Goal: Use online tool/utility: Utilize a website feature to perform a specific function

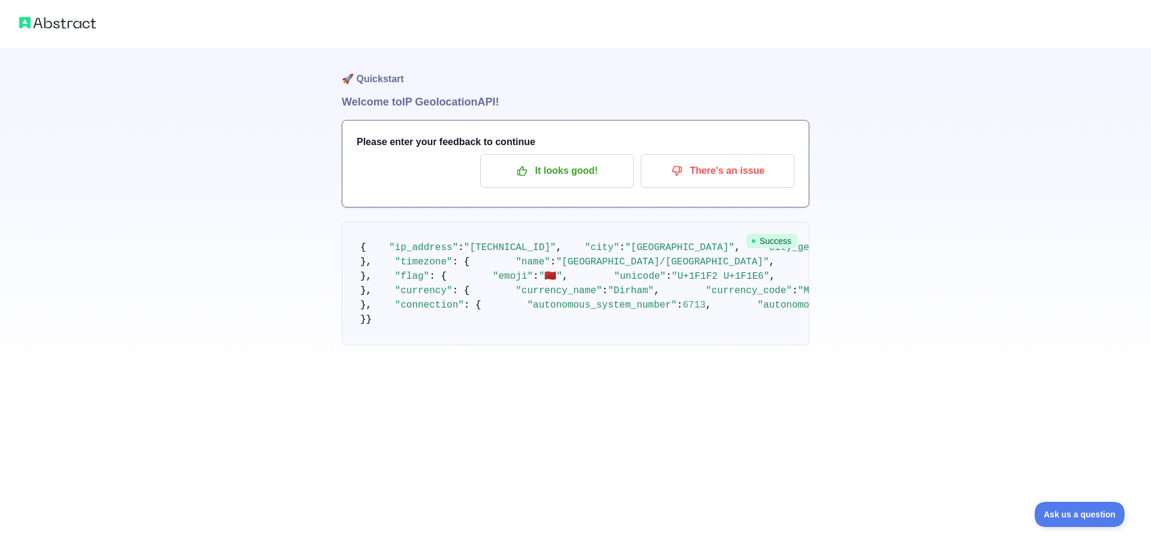
scroll to position [367, 0]
click at [31, 25] on img at bounding box center [57, 22] width 77 height 17
click at [55, 23] on img at bounding box center [57, 22] width 77 height 17
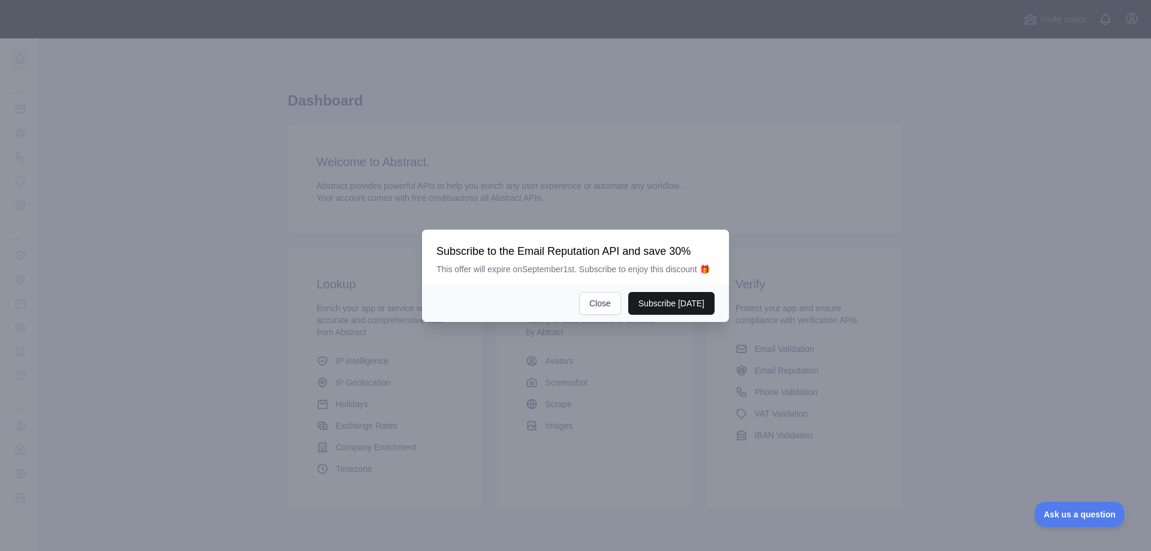
click at [689, 301] on button "Subscribe [DATE]" at bounding box center [671, 303] width 86 height 23
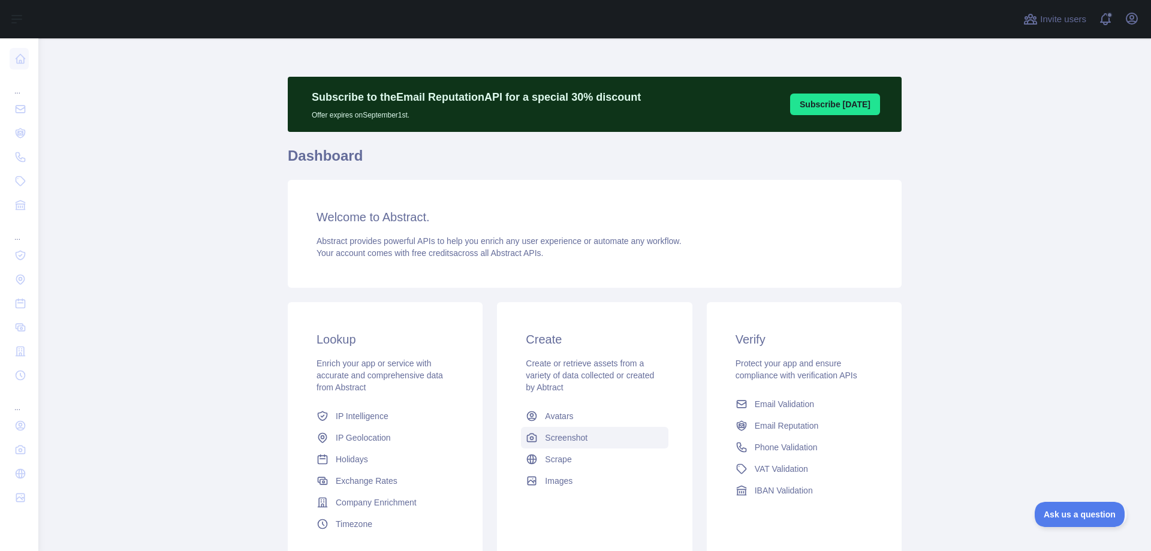
click at [561, 446] on link "Screenshot" at bounding box center [594, 438] width 147 height 22
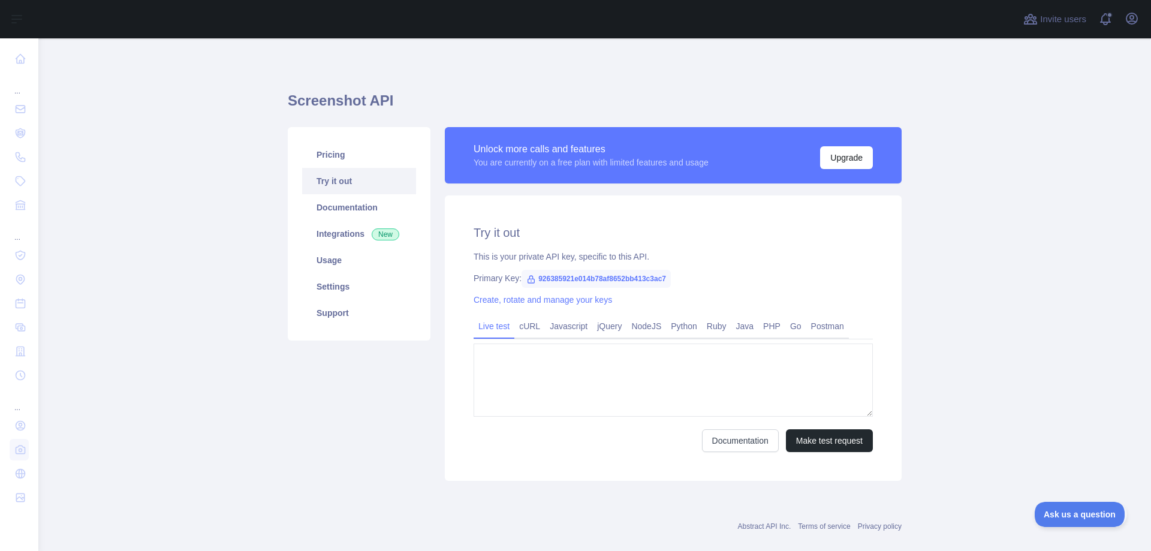
type textarea "**********"
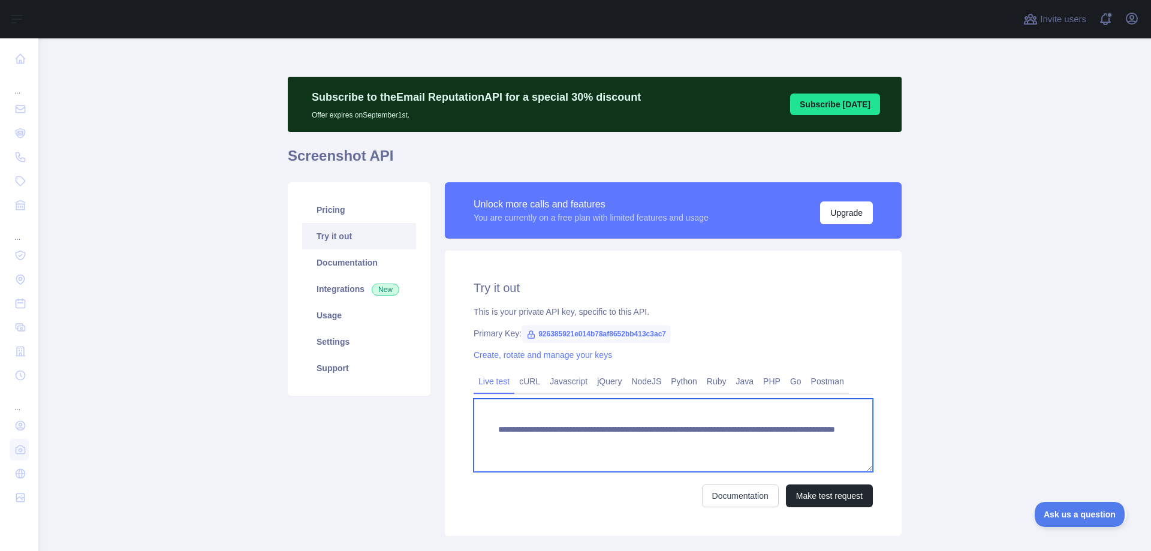
drag, startPoint x: 815, startPoint y: 444, endPoint x: 472, endPoint y: 421, distance: 343.7
click at [474, 421] on textarea "**********" at bounding box center [673, 435] width 399 height 73
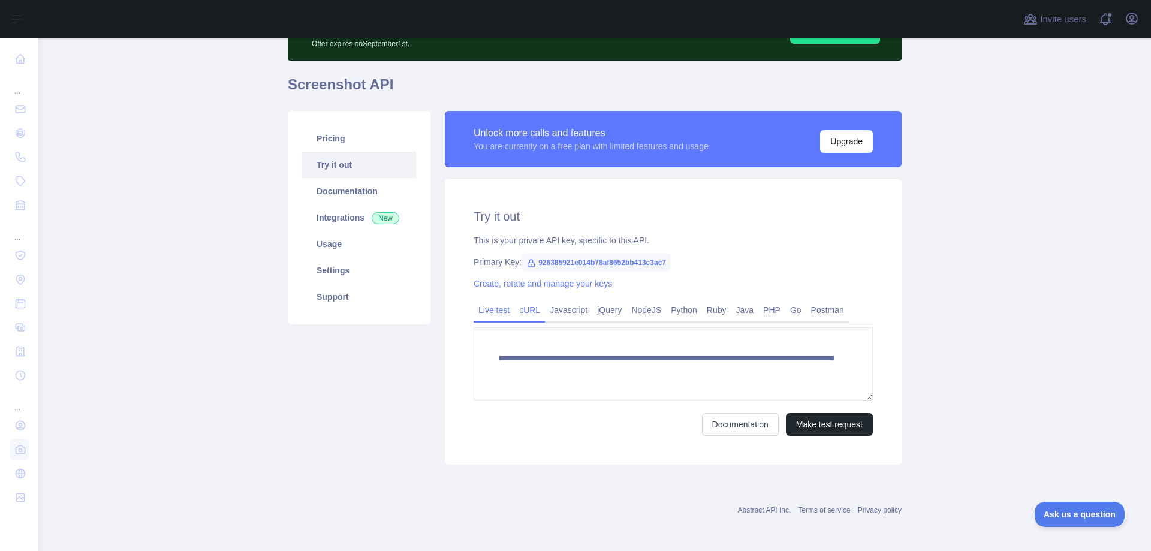
click at [517, 308] on link "cURL" at bounding box center [529, 309] width 31 height 19
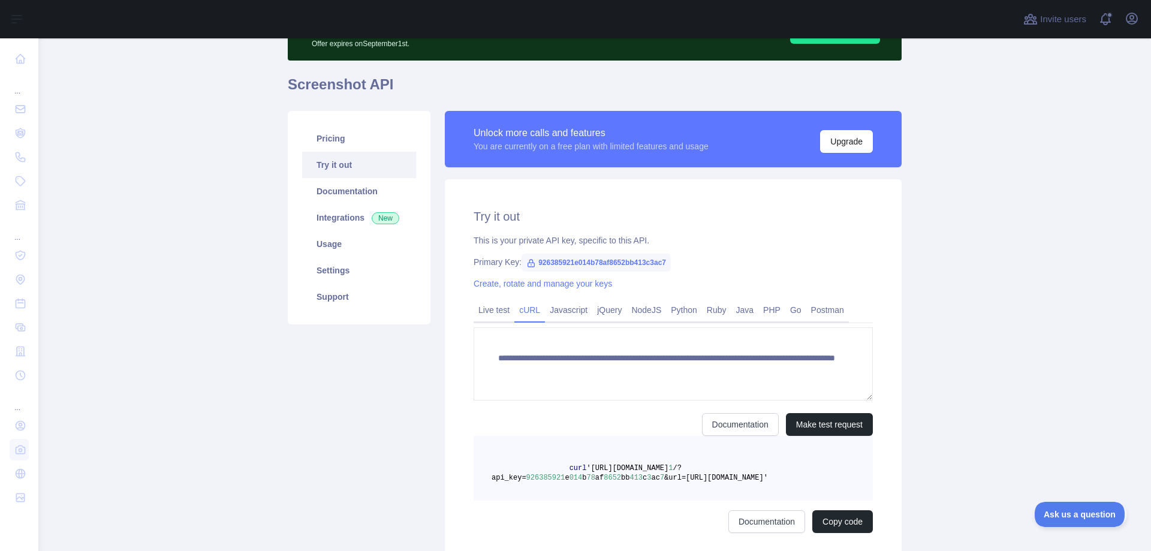
scroll to position [63, 0]
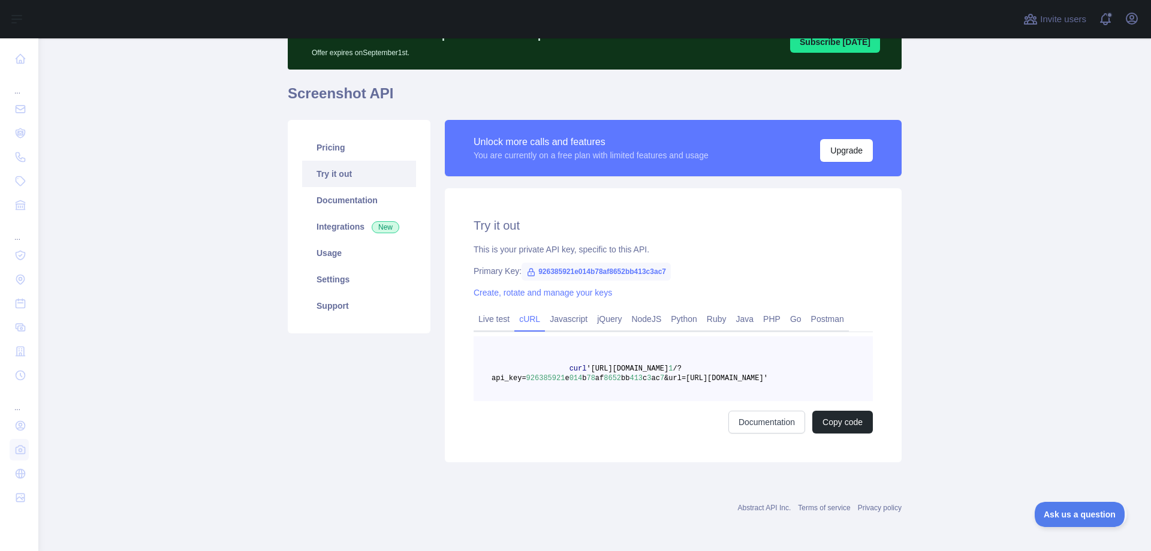
click at [534, 270] on span "926385921e014b78af8652bb413c3ac7" at bounding box center [596, 272] width 149 height 18
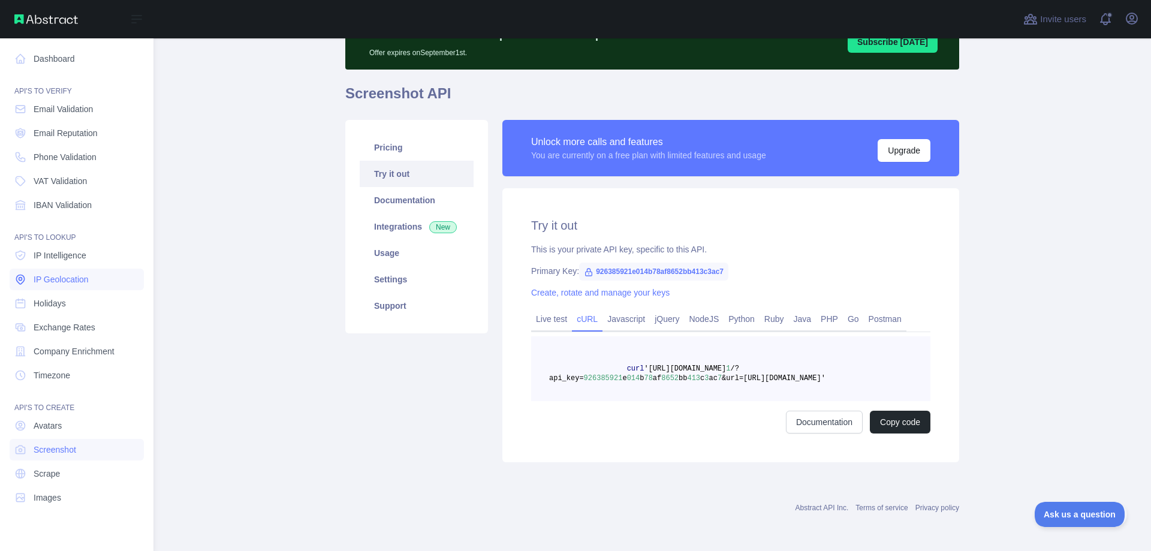
click at [49, 273] on link "IP Geolocation" at bounding box center [77, 280] width 134 height 22
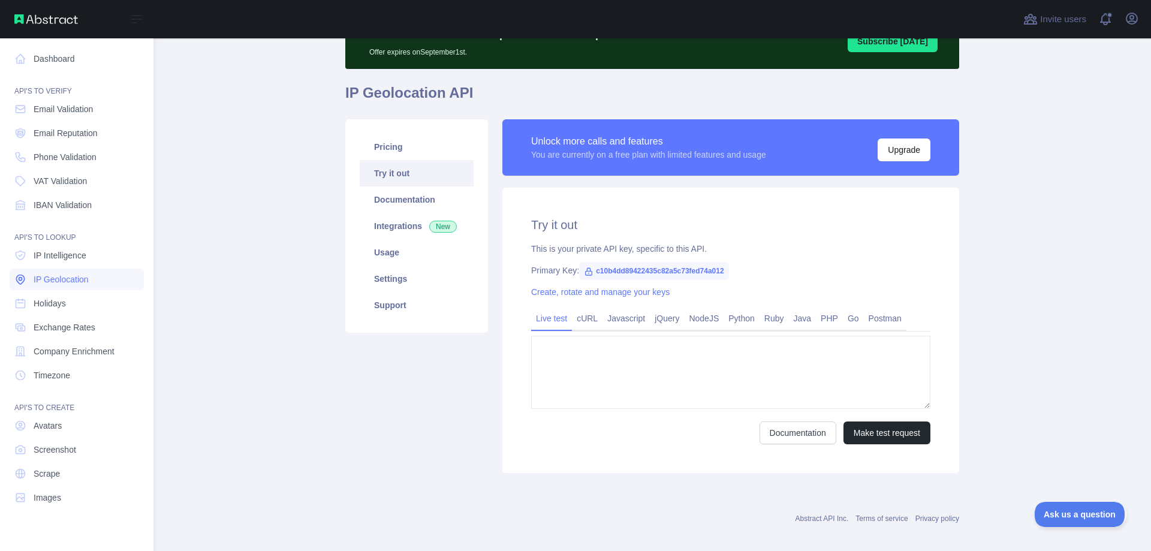
type textarea "**********"
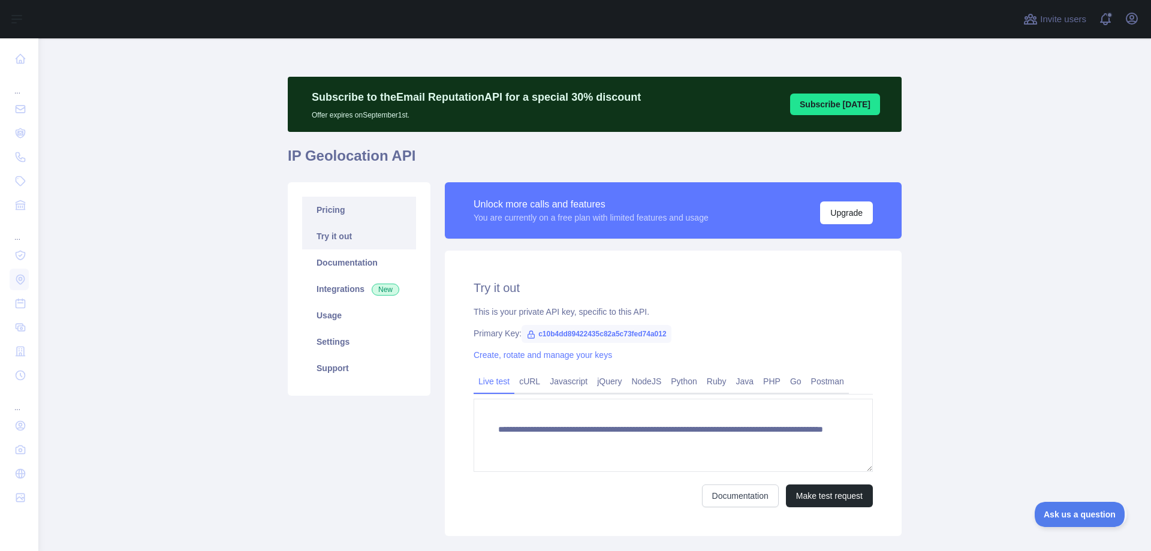
click at [344, 221] on link "Pricing" at bounding box center [359, 210] width 114 height 26
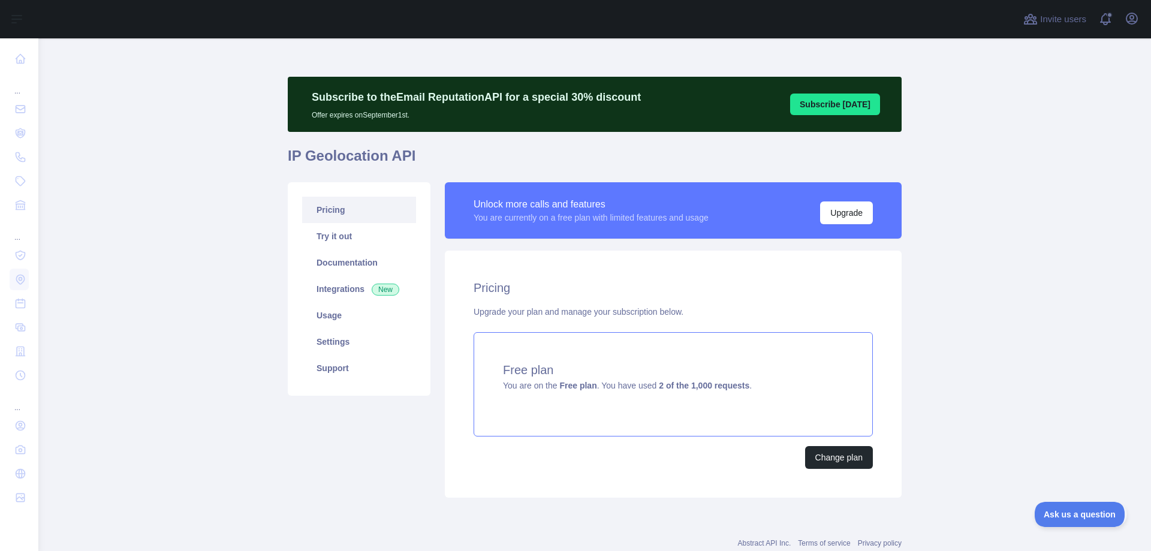
click at [544, 388] on span "You are on the Free plan . You have used 2 of the 1,000 requests ." at bounding box center [627, 386] width 249 height 10
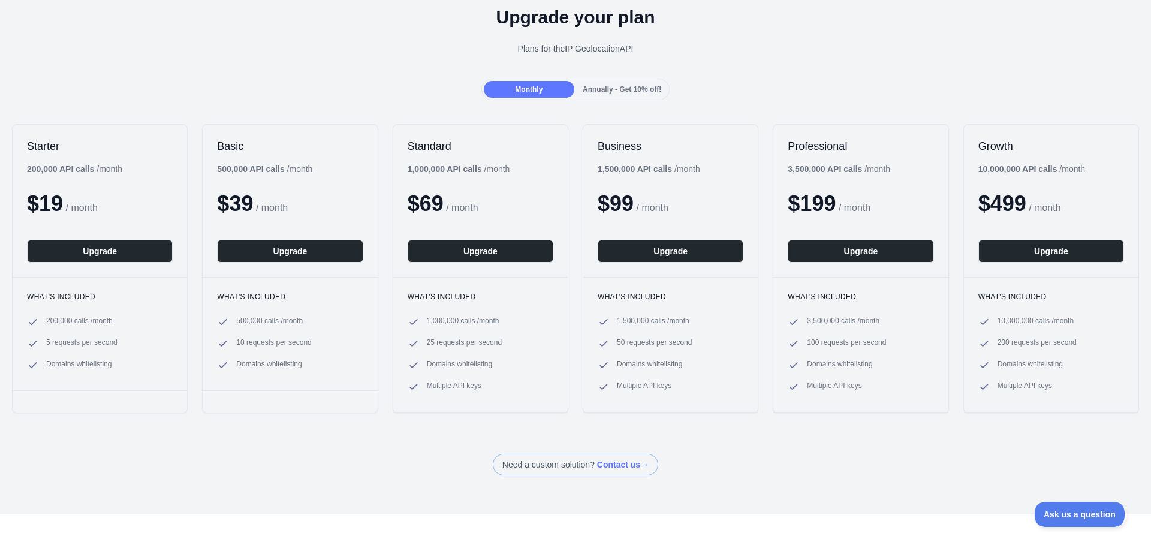
scroll to position [76, 0]
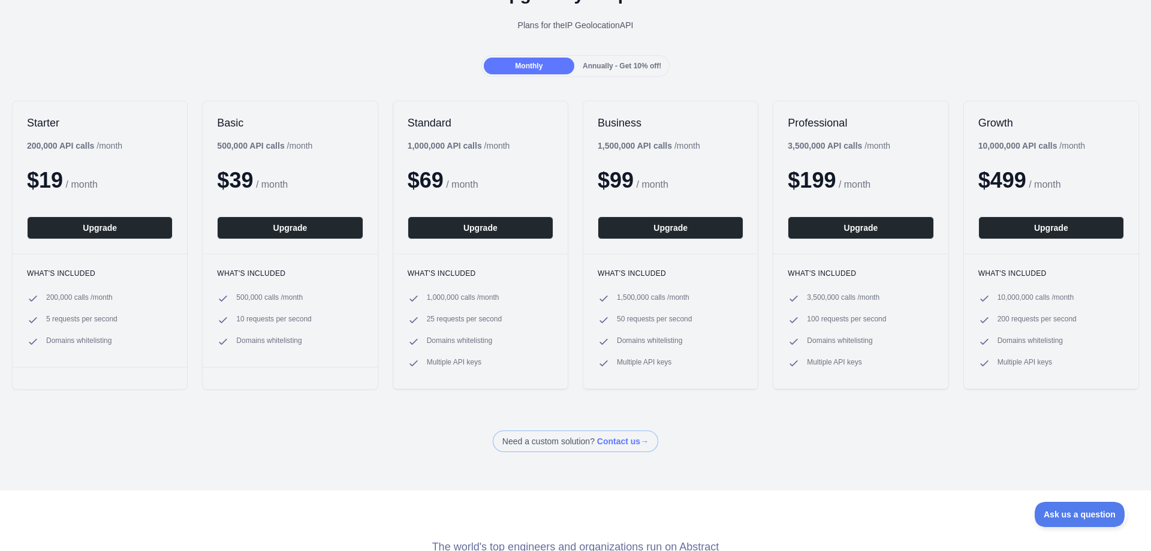
click at [62, 300] on span "200,000 calls / month" at bounding box center [79, 299] width 67 height 12
click at [81, 318] on span "5 requests per second" at bounding box center [81, 320] width 71 height 12
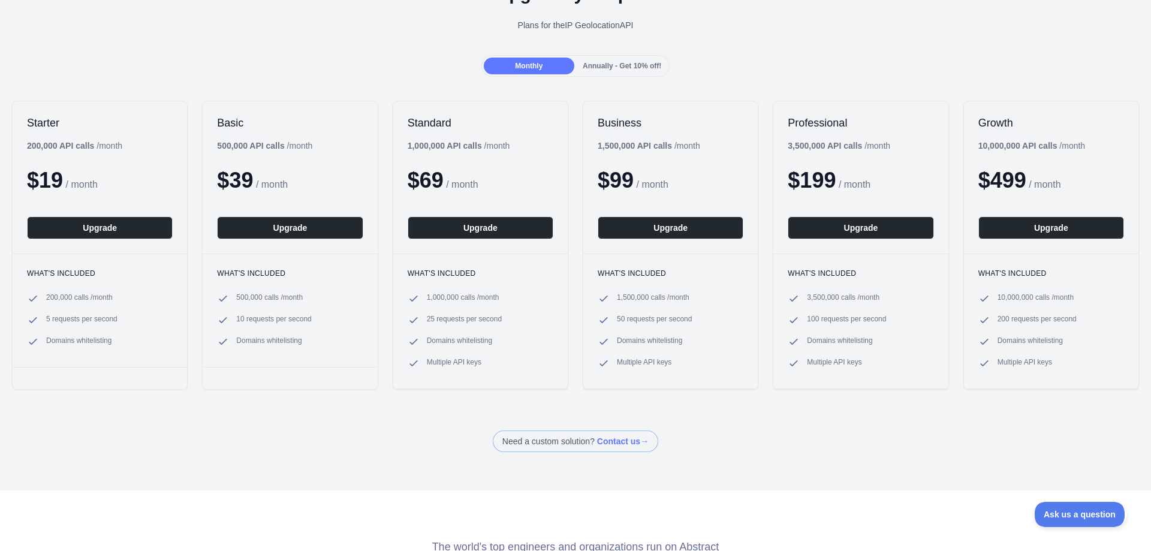
click at [81, 318] on span "5 requests per second" at bounding box center [81, 320] width 71 height 12
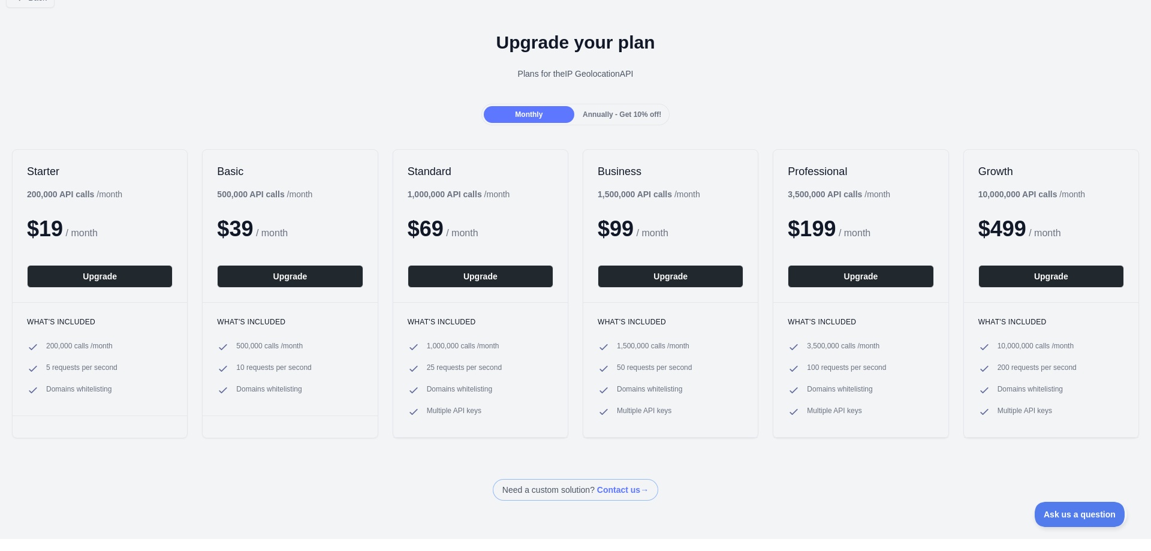
scroll to position [0, 0]
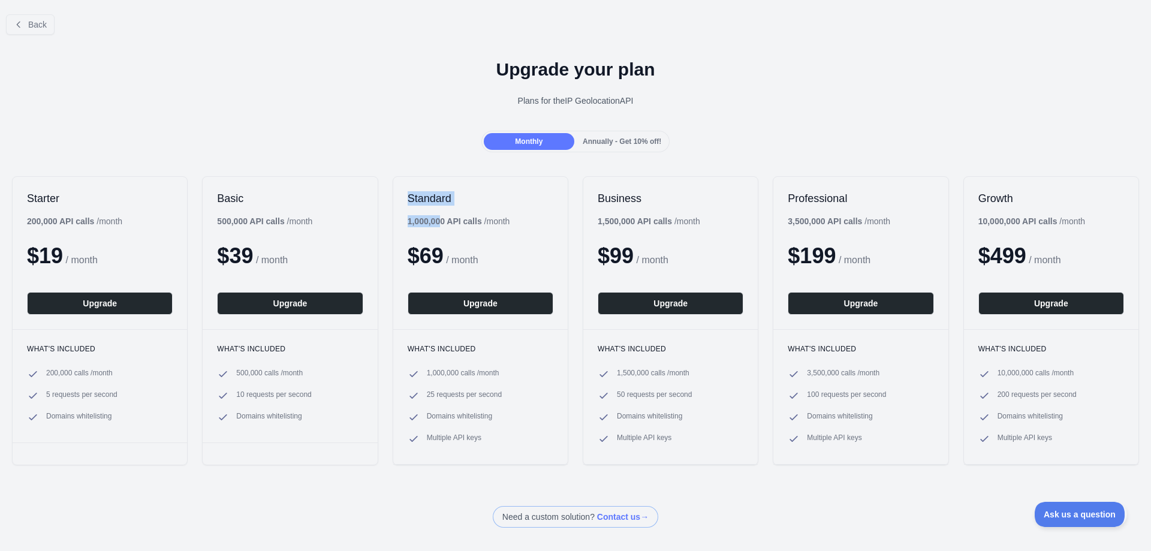
drag, startPoint x: 442, startPoint y: 223, endPoint x: 405, endPoint y: 221, distance: 37.2
click at [405, 221] on div "Standard 1,000,000 API calls / month $ 69 / month Upgrade" at bounding box center [480, 253] width 174 height 152
click at [413, 223] on b "1,000,000 API calls" at bounding box center [445, 221] width 74 height 10
click at [34, 26] on span "Back" at bounding box center [37, 25] width 19 height 10
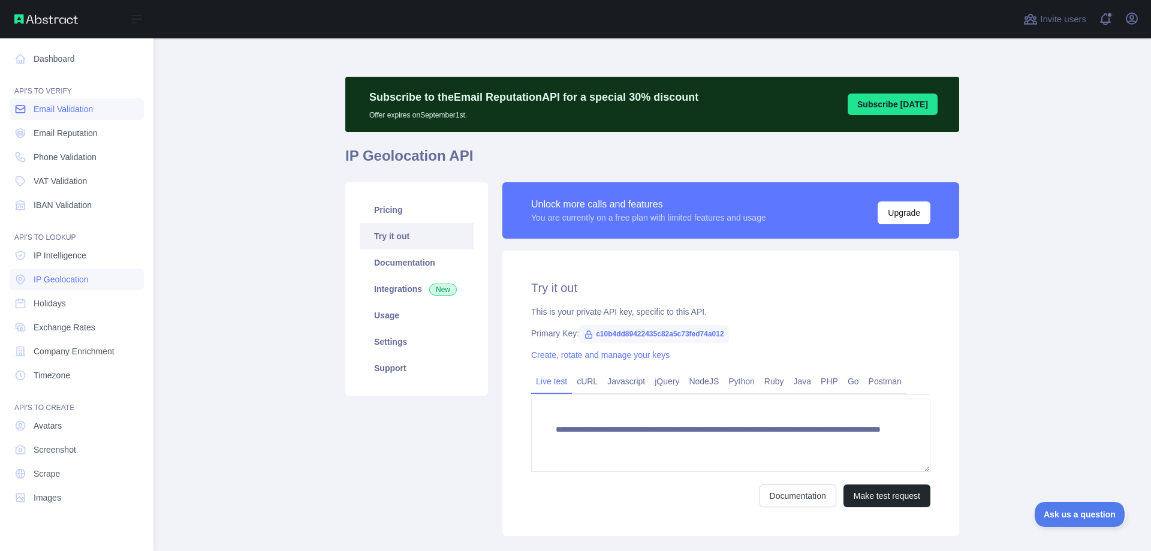
click at [45, 119] on link "Email Validation" at bounding box center [77, 109] width 134 height 22
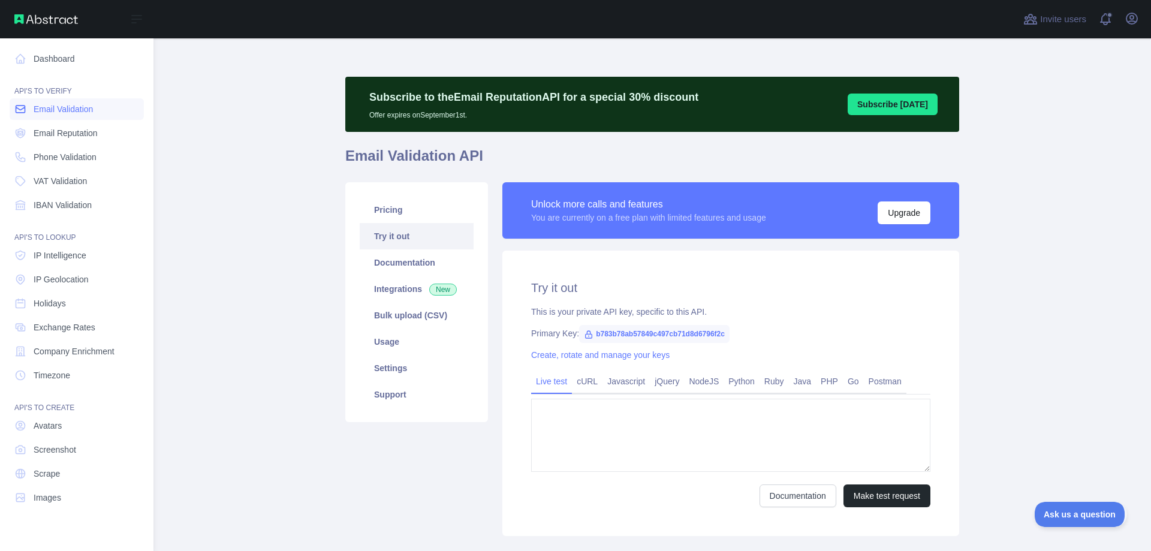
type textarea "**********"
click at [45, 119] on link "Email Validation" at bounding box center [77, 109] width 134 height 22
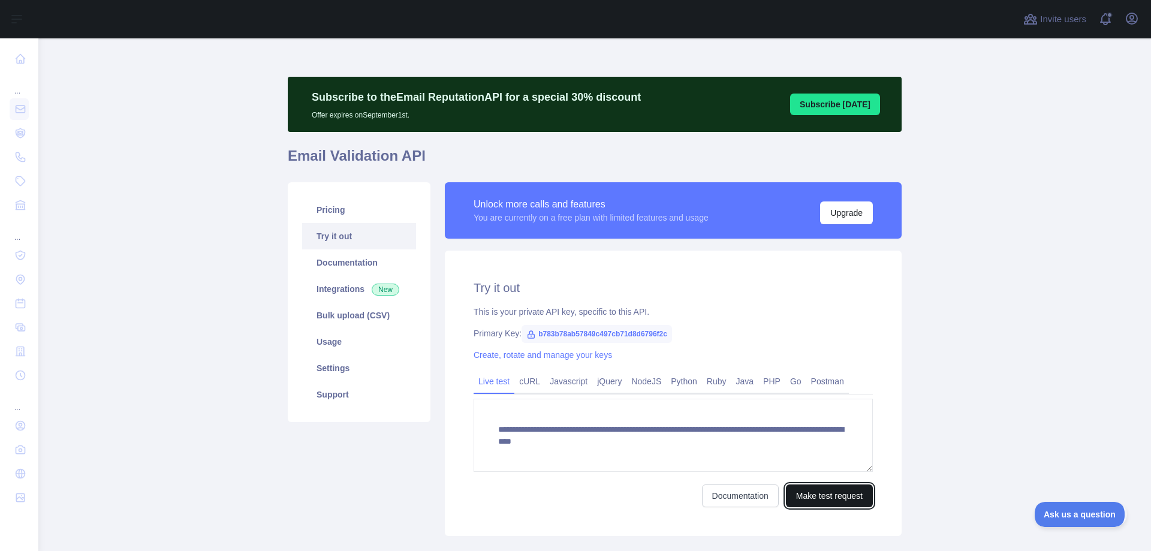
click at [828, 504] on button "Make test request" at bounding box center [829, 495] width 87 height 23
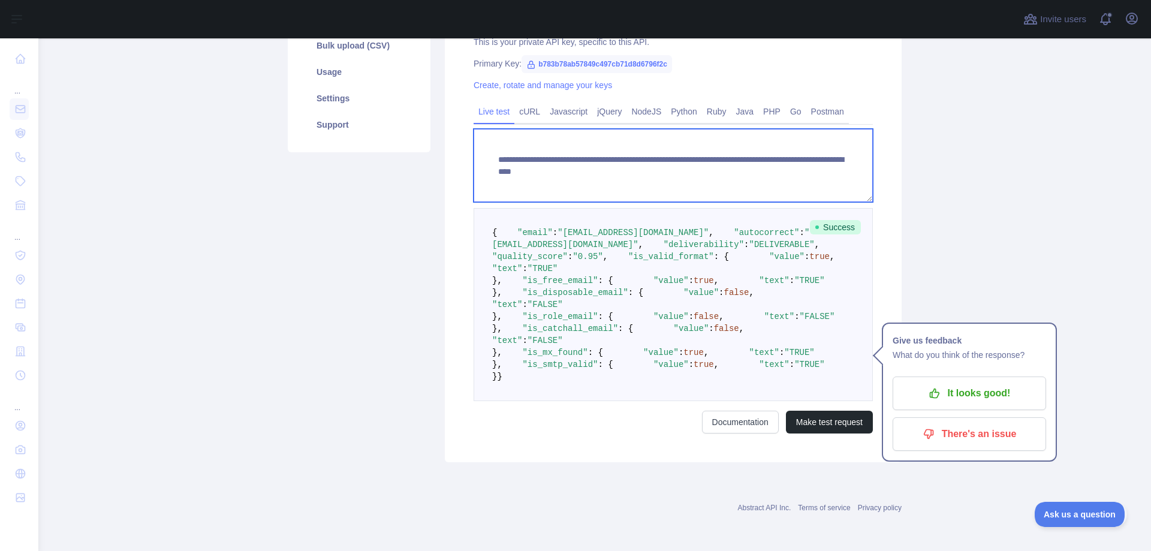
scroll to position [378, 0]
drag, startPoint x: 482, startPoint y: 197, endPoint x: 811, endPoint y: 446, distance: 413.0
click at [811, 202] on textarea "**********" at bounding box center [673, 165] width 399 height 73
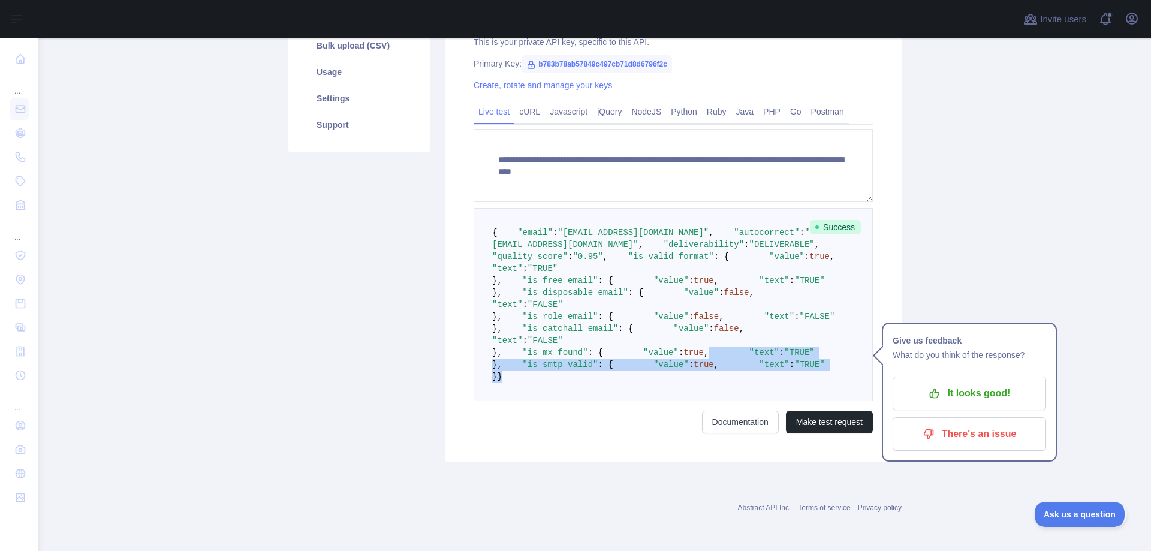
scroll to position [217, 0]
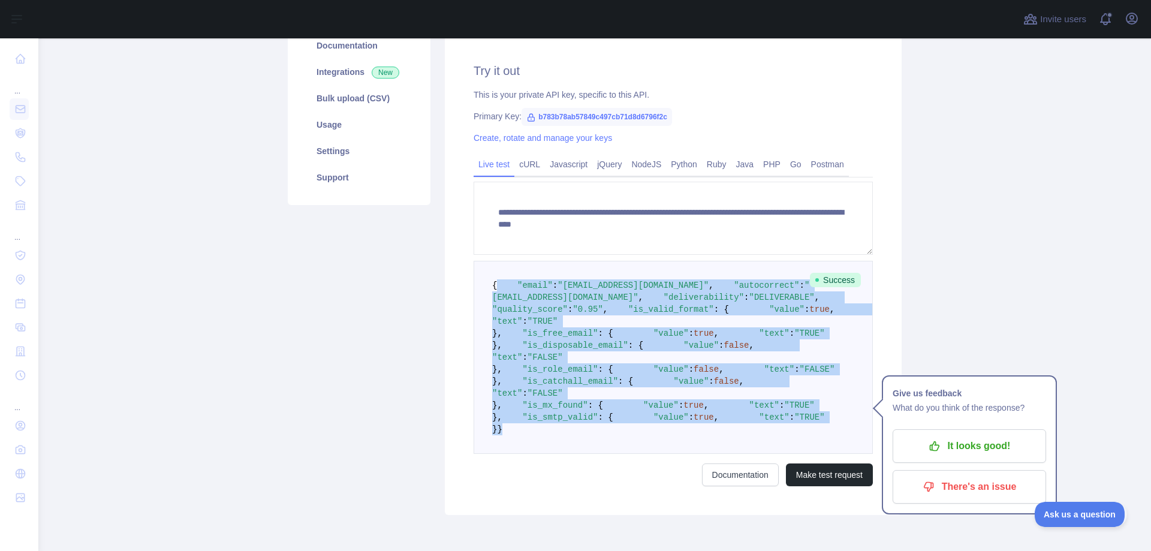
drag, startPoint x: 517, startPoint y: 383, endPoint x: 492, endPoint y: 296, distance: 90.9
click at [492, 296] on pre "{ "email" : "[EMAIL_ADDRESS][DOMAIN_NAME]" , "autocorrect" : "[EMAIL_ADDRESS][D…" at bounding box center [673, 357] width 399 height 193
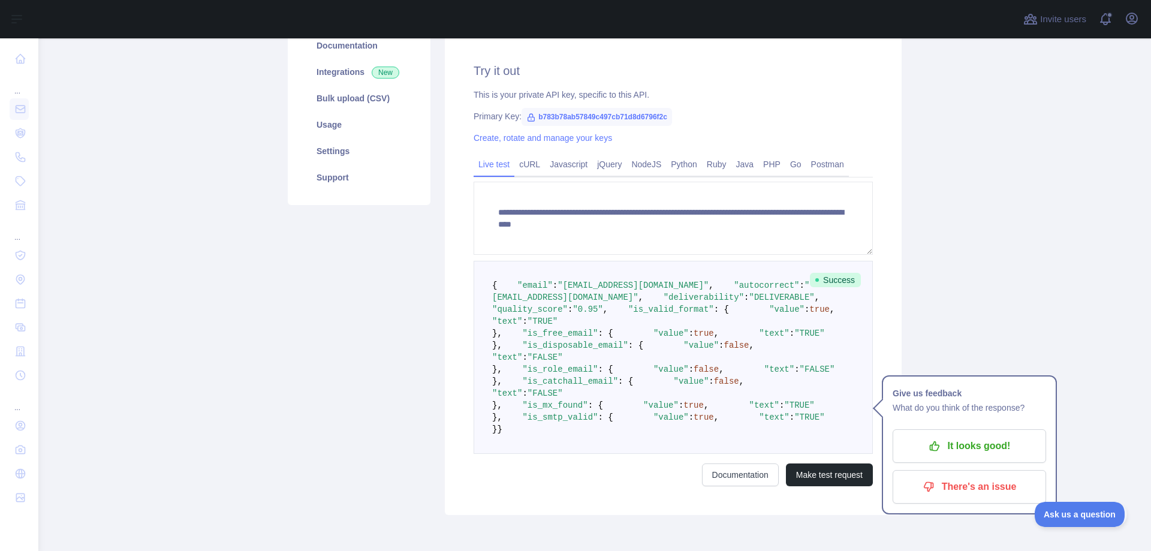
click at [497, 290] on span at bounding box center [507, 286] width 20 height 10
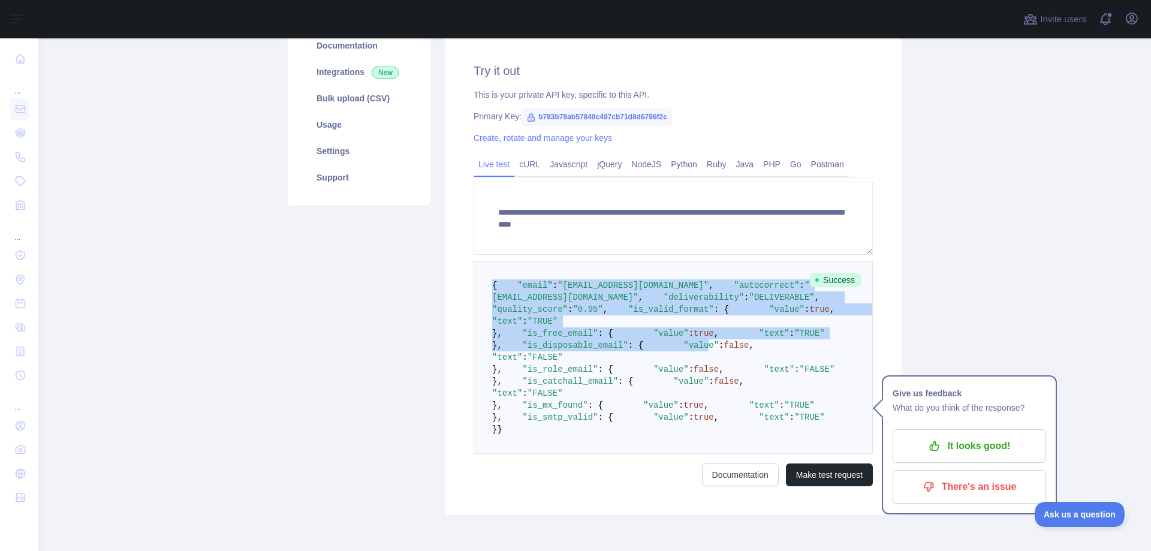
drag, startPoint x: 491, startPoint y: 282, endPoint x: 553, endPoint y: 438, distance: 167.7
click at [552, 452] on pre "{ "email" : "[EMAIL_ADDRESS][DOMAIN_NAME]" , "autocorrect" : "[EMAIL_ADDRESS][D…" at bounding box center [673, 357] width 399 height 193
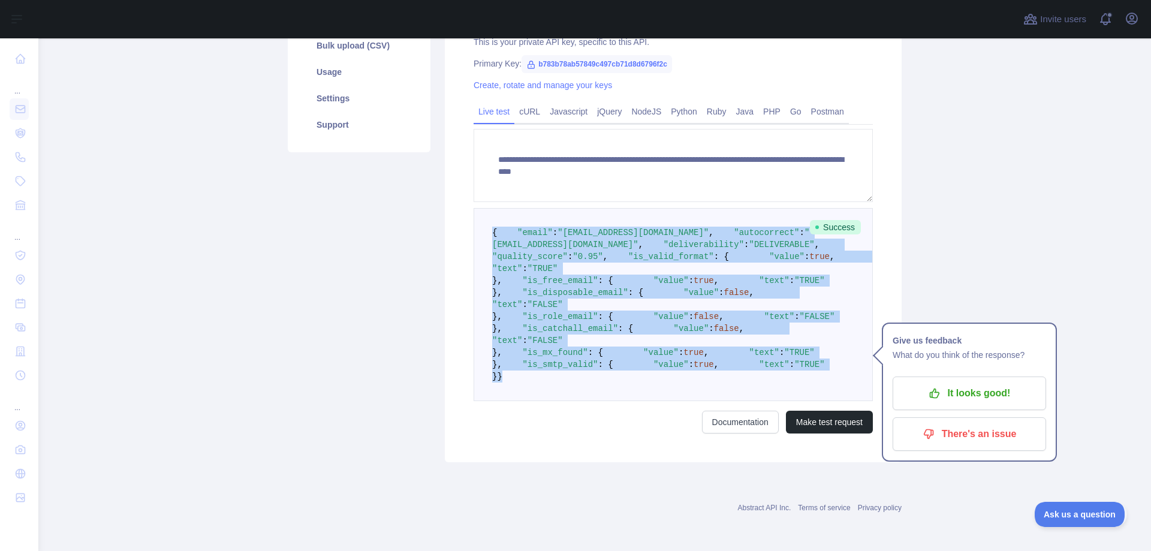
click at [515, 379] on pre "{ "email" : "[EMAIL_ADDRESS][DOMAIN_NAME]" , "autocorrect" : "[EMAIL_ADDRESS][D…" at bounding box center [673, 304] width 399 height 193
copy code "{ "email" : "[EMAIL_ADDRESS][DOMAIN_NAME]" , "autocorrect" : "[EMAIL_ADDRESS][D…"
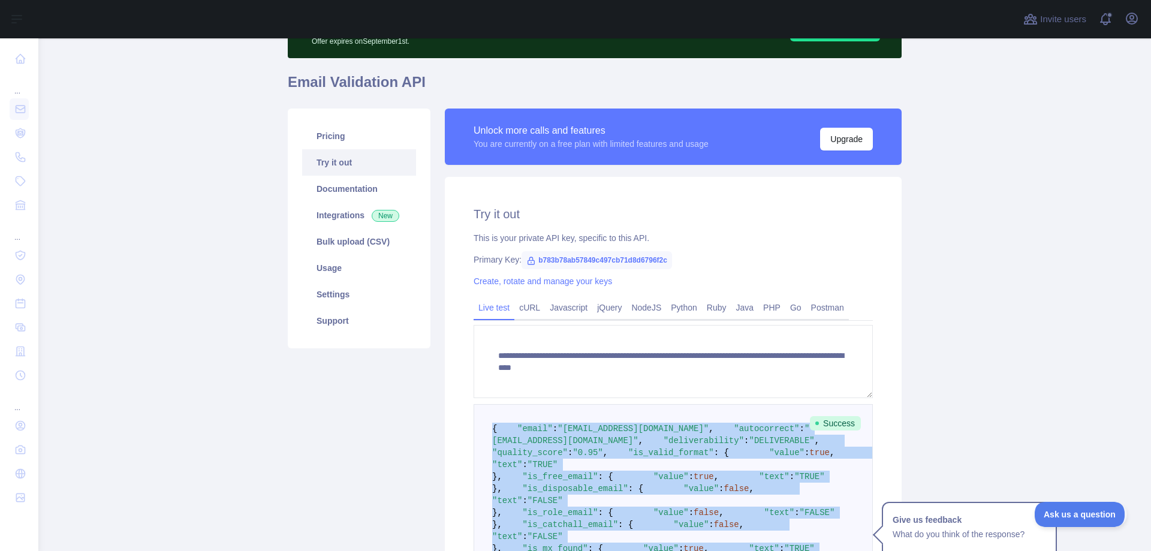
scroll to position [66, 0]
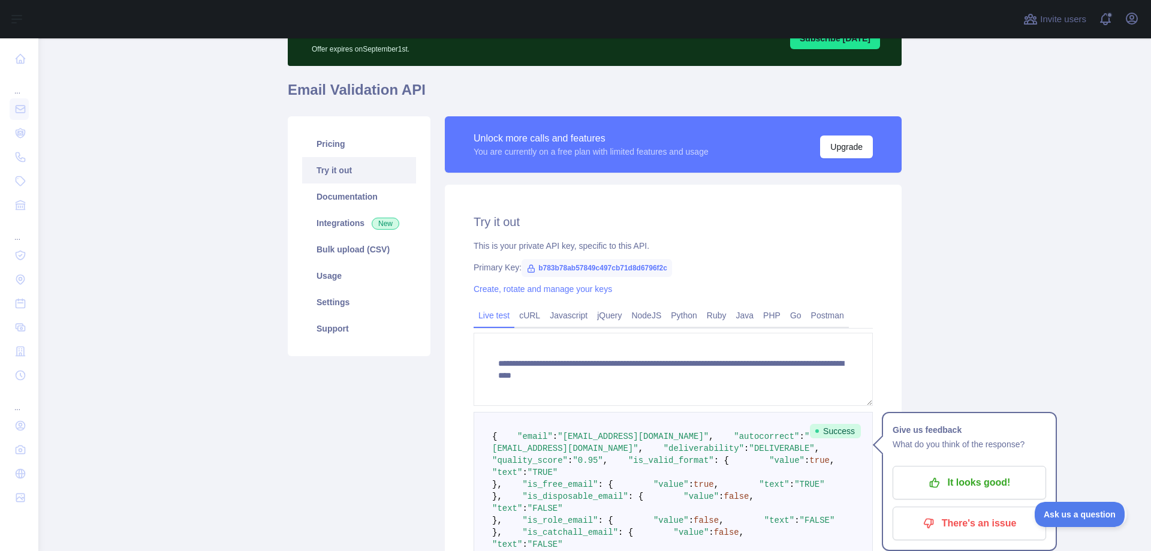
click at [957, 310] on main "**********" at bounding box center [594, 294] width 1113 height 513
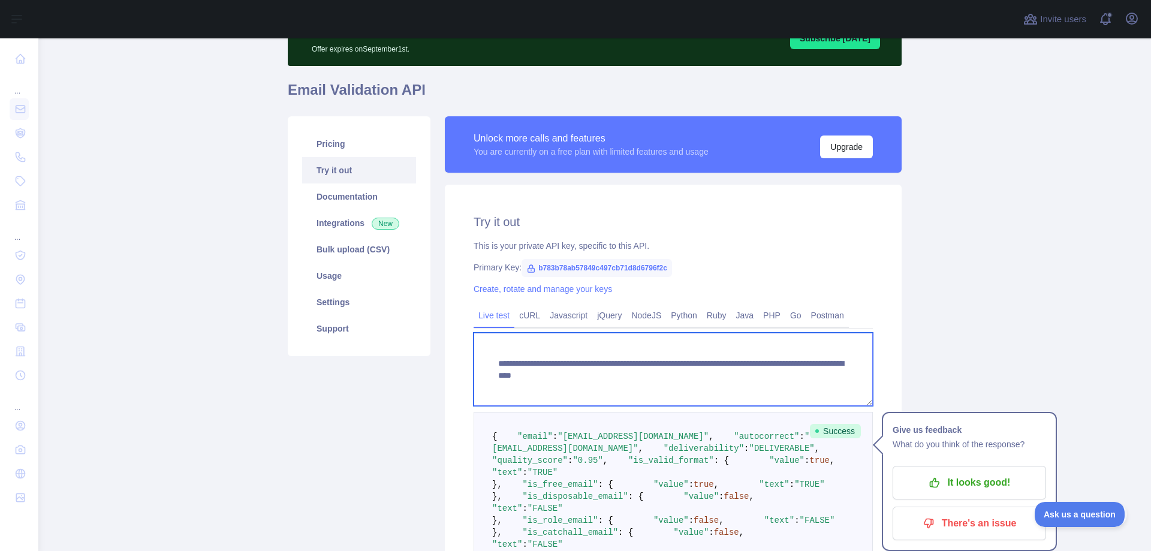
click at [781, 377] on textarea "**********" at bounding box center [673, 369] width 399 height 73
drag, startPoint x: 707, startPoint y: 375, endPoint x: 800, endPoint y: 381, distance: 92.5
click at [799, 381] on textarea "**********" at bounding box center [673, 369] width 399 height 73
click at [830, 377] on textarea "**********" at bounding box center [673, 369] width 399 height 73
paste textarea
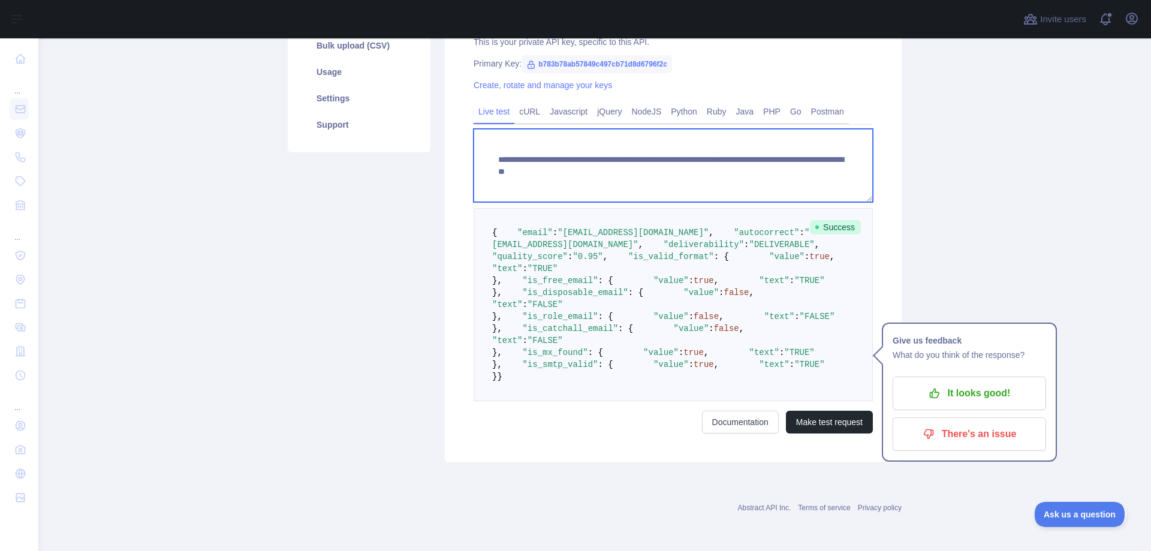
scroll to position [519, 0]
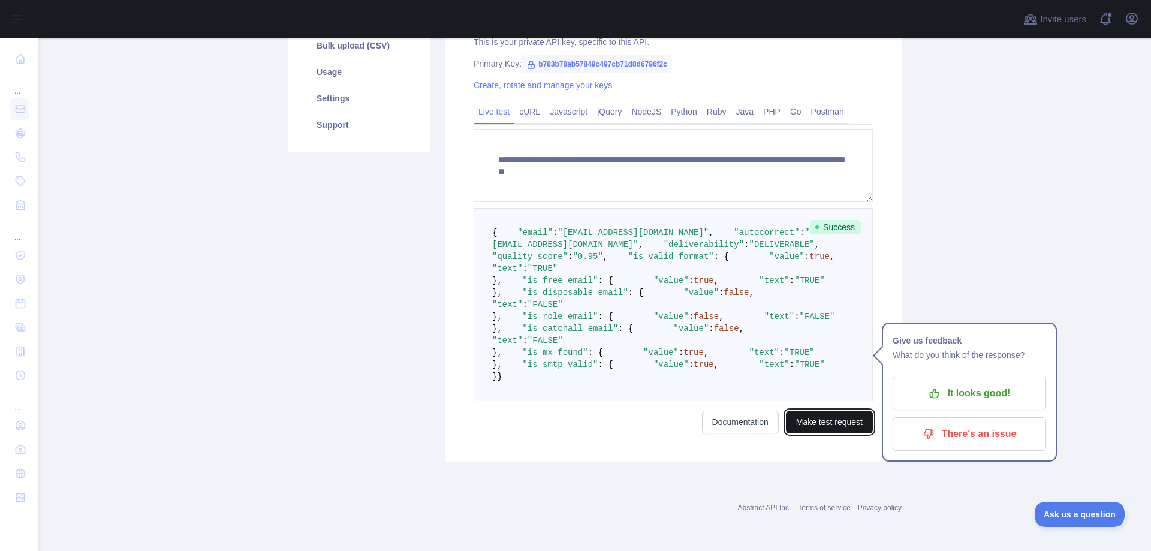
click at [812, 425] on button "Make test request" at bounding box center [829, 422] width 87 height 23
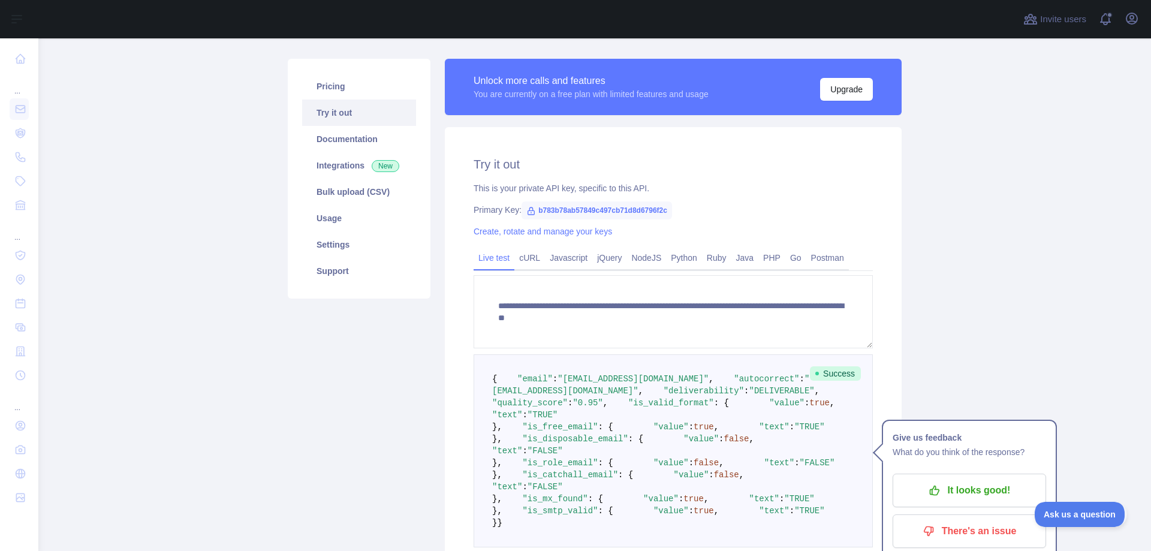
scroll to position [199, 0]
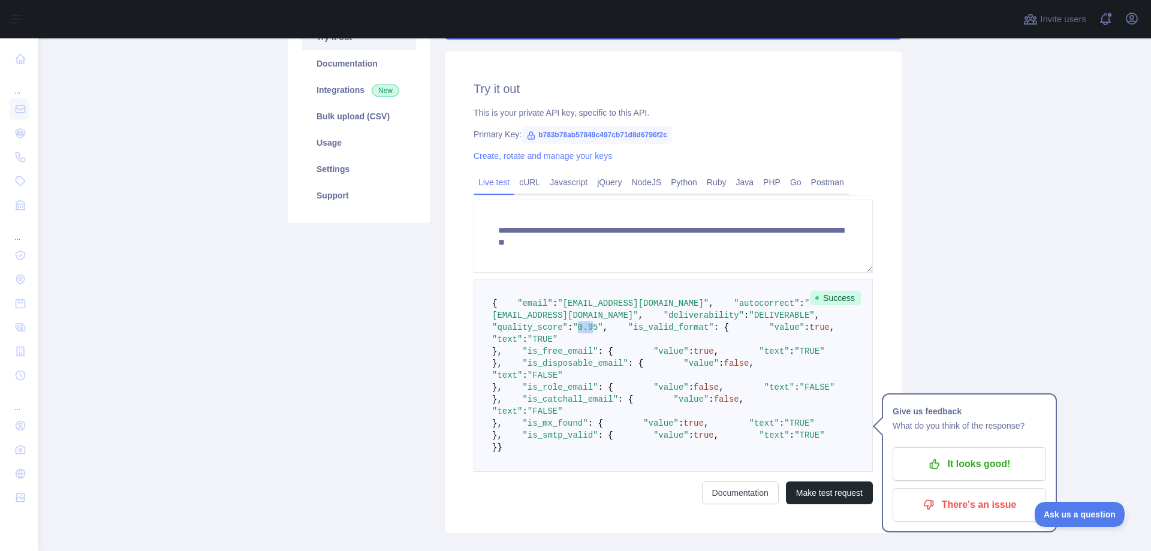
drag, startPoint x: 592, startPoint y: 349, endPoint x: 610, endPoint y: 350, distance: 18.6
click at [603, 332] on span ""0.95"" at bounding box center [588, 328] width 30 height 10
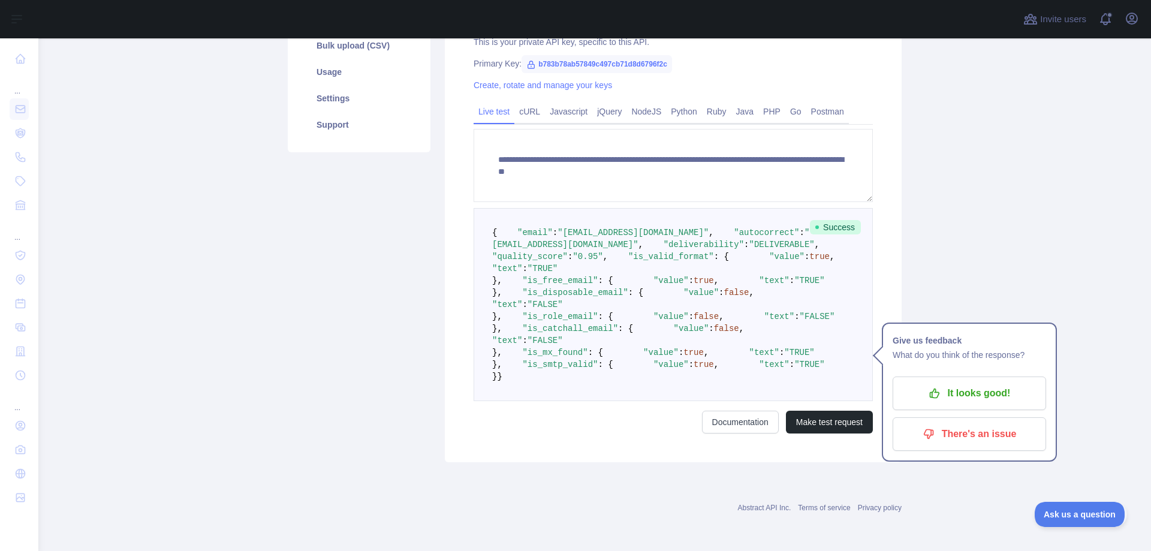
scroll to position [124, 0]
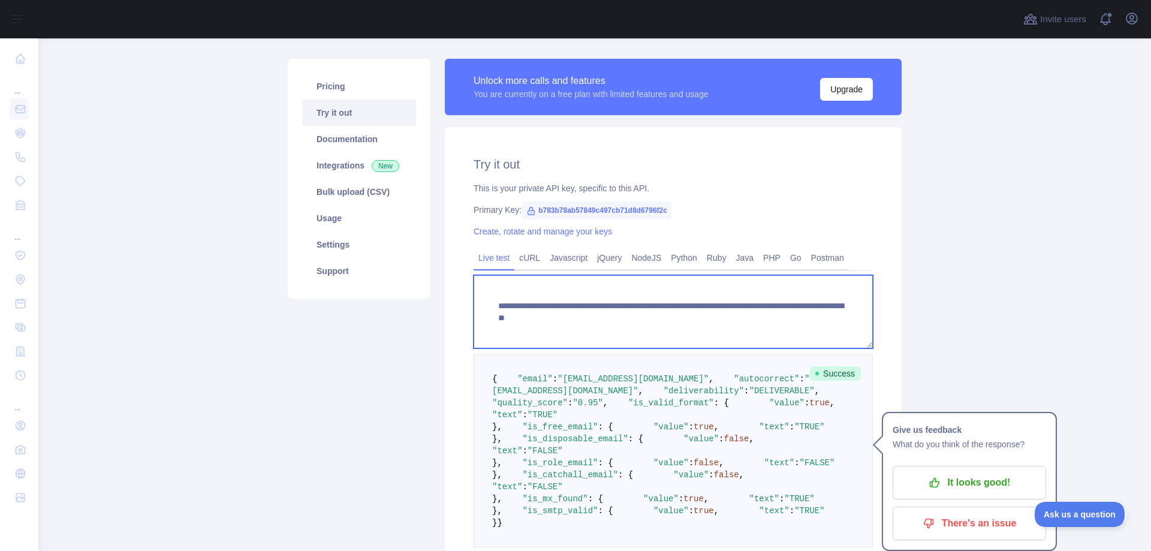
drag, startPoint x: 706, startPoint y: 317, endPoint x: 848, endPoint y: 318, distance: 142.1
click at [848, 318] on textarea "**********" at bounding box center [673, 311] width 399 height 73
paste textarea "**"
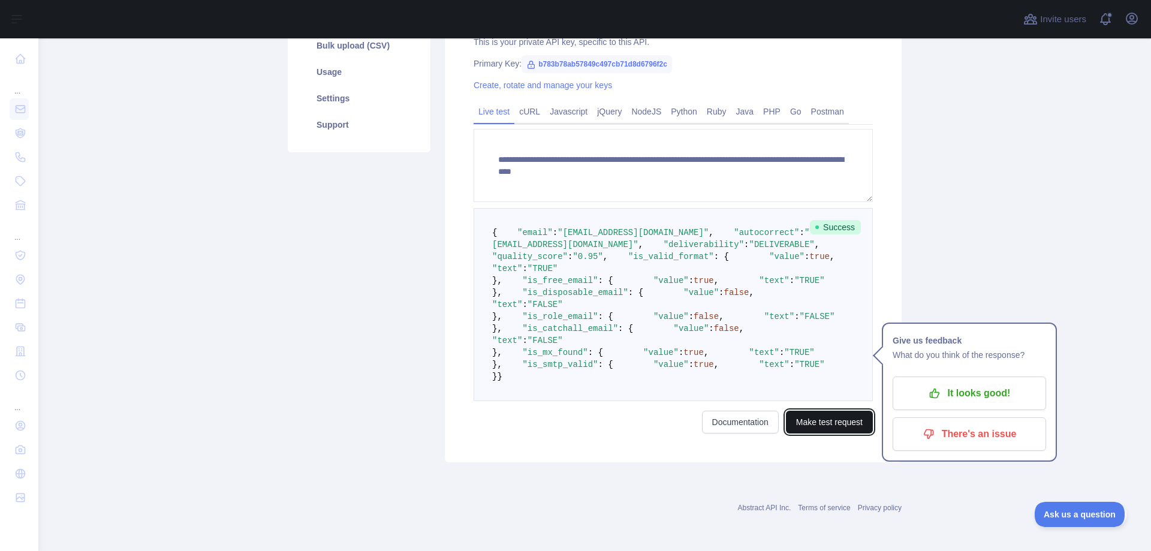
click at [830, 433] on button "Make test request" at bounding box center [829, 422] width 87 height 23
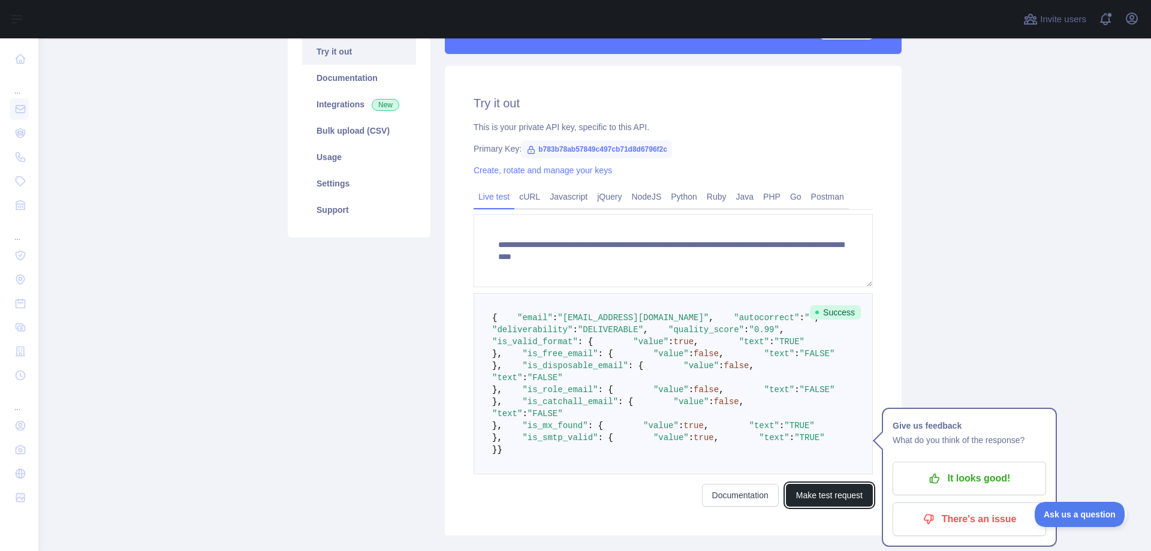
scroll to position [199, 0]
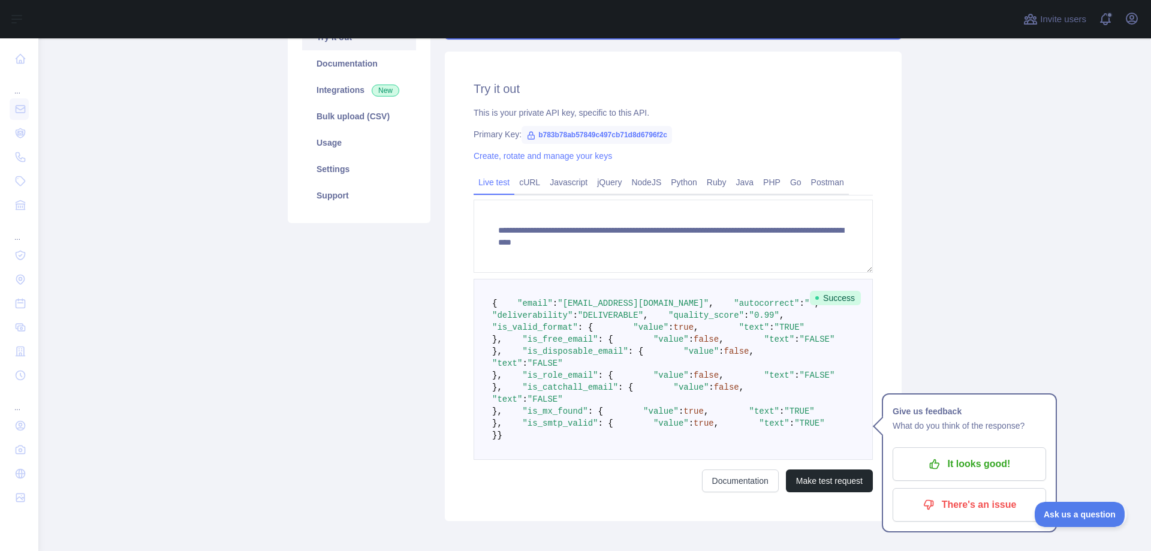
click at [805, 308] on span """" at bounding box center [810, 304] width 10 height 10
drag, startPoint x: 610, startPoint y: 351, endPoint x: 594, endPoint y: 350, distance: 16.8
click at [749, 320] on span ""0.99"" at bounding box center [764, 316] width 30 height 10
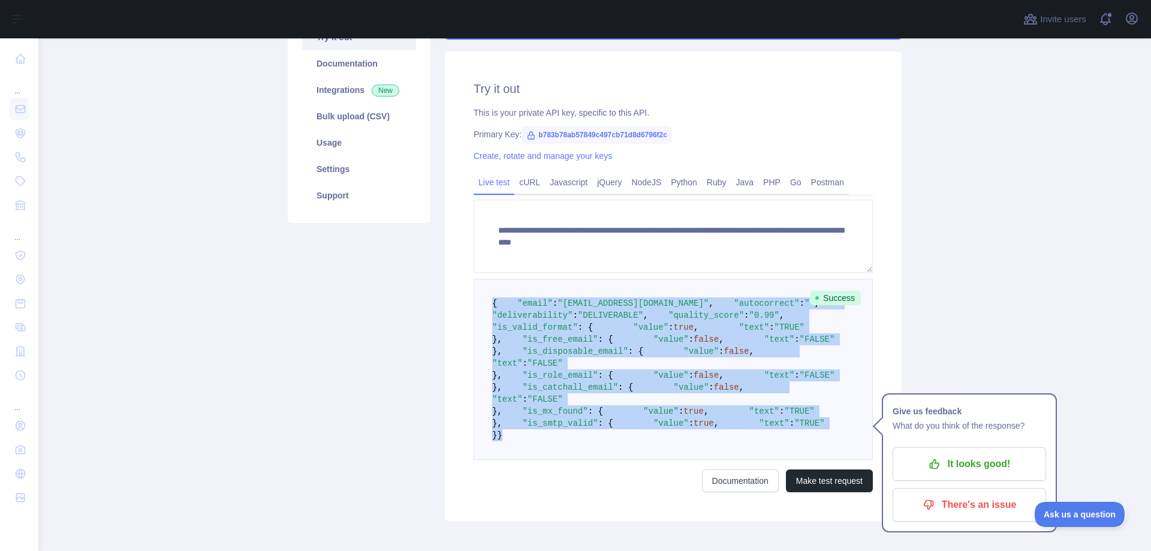
drag, startPoint x: 509, startPoint y: 474, endPoint x: 485, endPoint y: 287, distance: 188.0
click at [485, 287] on pre "{ "email" : "[EMAIL_ADDRESS][DOMAIN_NAME]" , "autocorrect" : "" , "deliverabili…" at bounding box center [673, 369] width 399 height 181
copy code "{ "email" : "[EMAIL_ADDRESS][DOMAIN_NAME]" , "autocorrect" : "" , "deliverabili…"
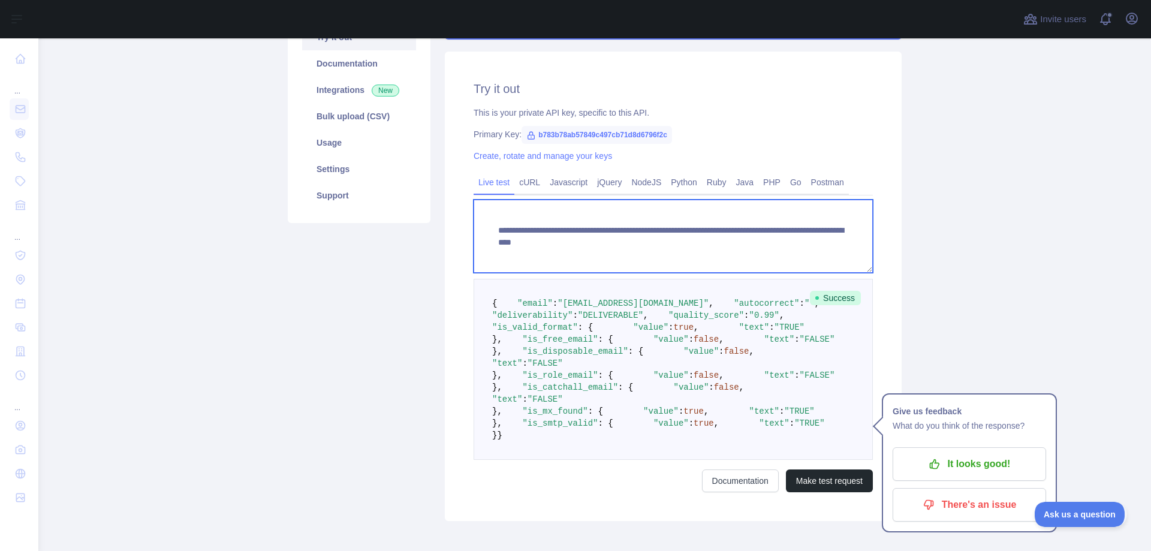
drag, startPoint x: 706, startPoint y: 242, endPoint x: 854, endPoint y: 248, distance: 148.2
click at [854, 248] on textarea "**********" at bounding box center [673, 236] width 399 height 73
paste textarea
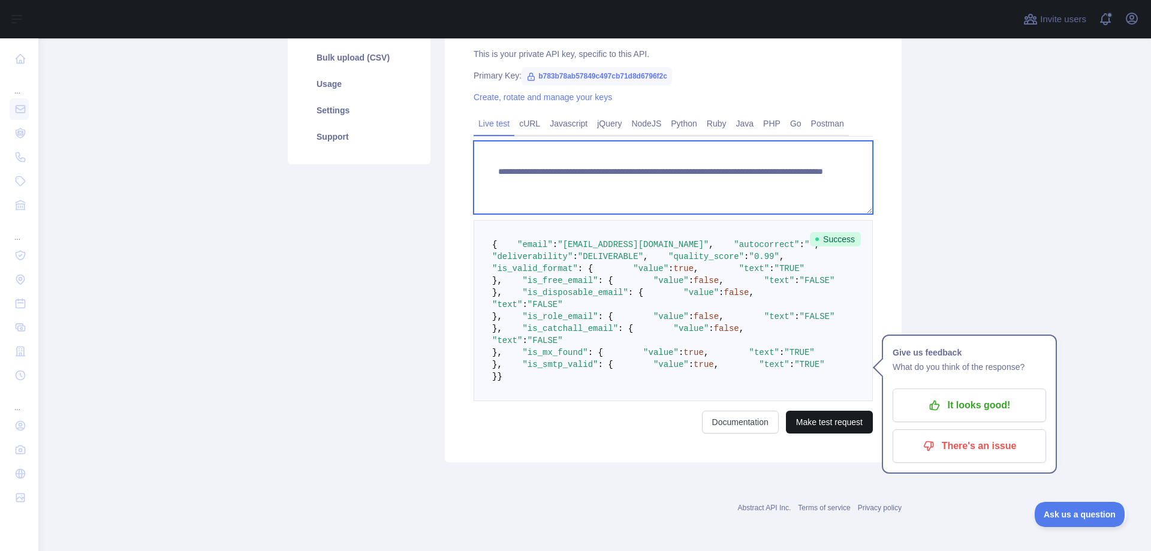
type textarea "**********"
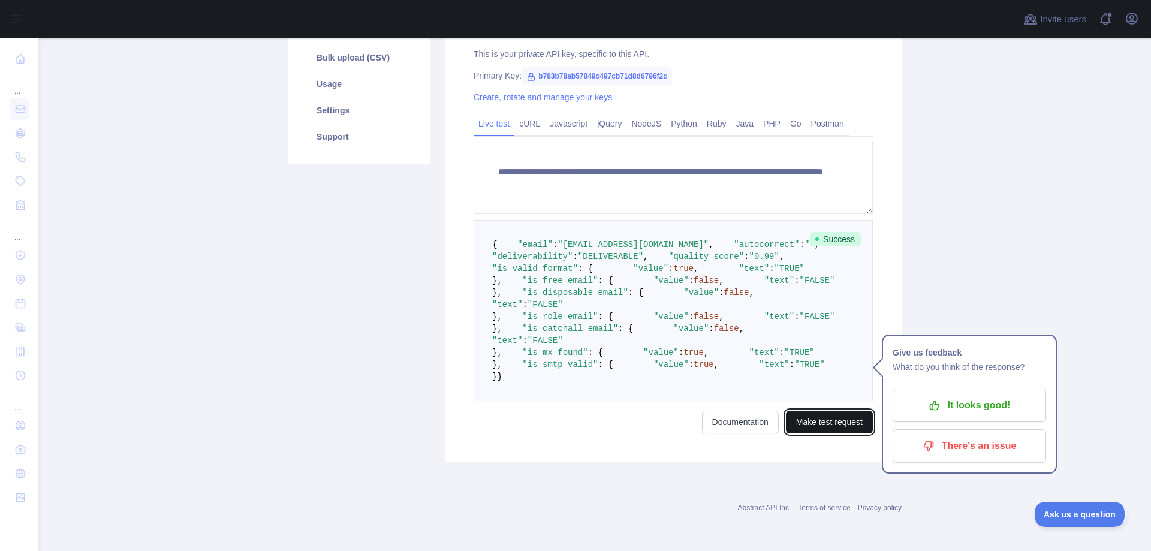
click at [836, 424] on button "Make test request" at bounding box center [829, 422] width 87 height 23
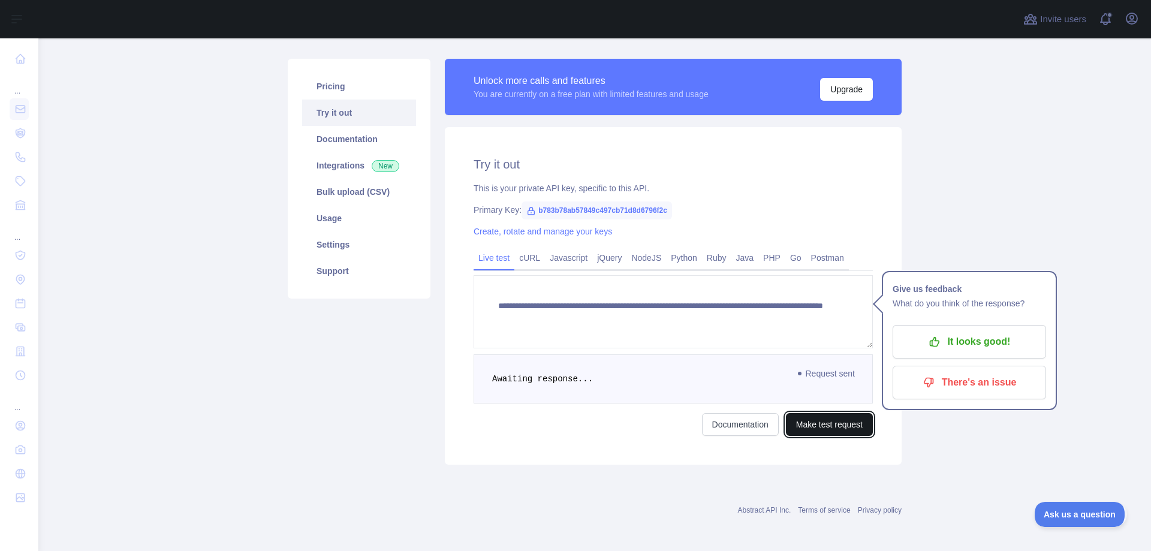
click at [826, 419] on button "Make test request" at bounding box center [829, 424] width 87 height 23
click at [914, 423] on main "**********" at bounding box center [594, 294] width 1113 height 513
drag, startPoint x: 868, startPoint y: 415, endPoint x: 863, endPoint y: 423, distance: 9.5
click at [868, 416] on button "Make test request" at bounding box center [829, 424] width 87 height 23
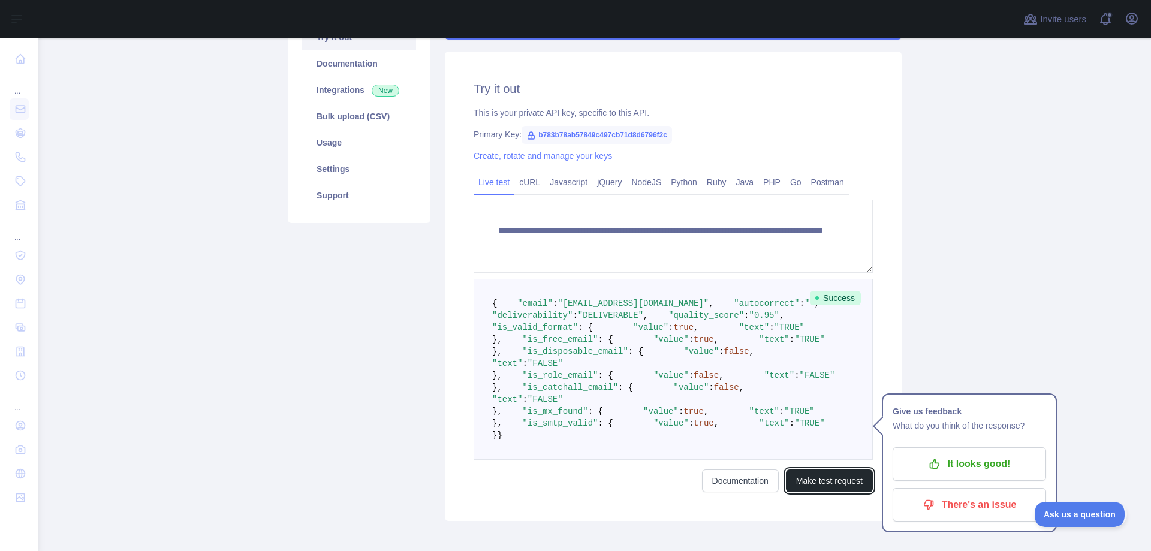
scroll to position [0, 0]
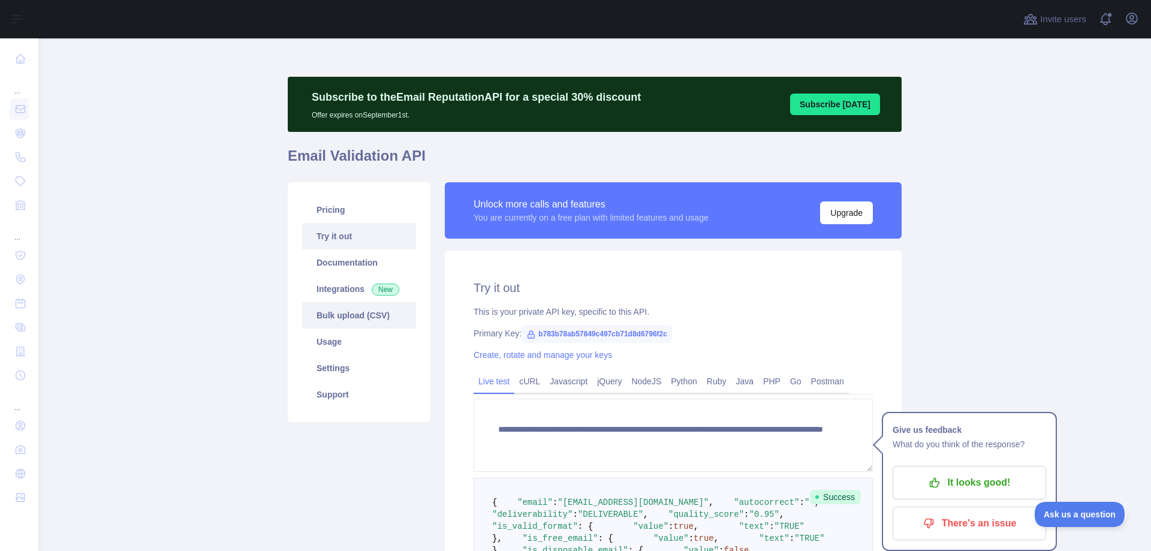
click at [352, 318] on link "Bulk upload (CSV)" at bounding box center [359, 315] width 114 height 26
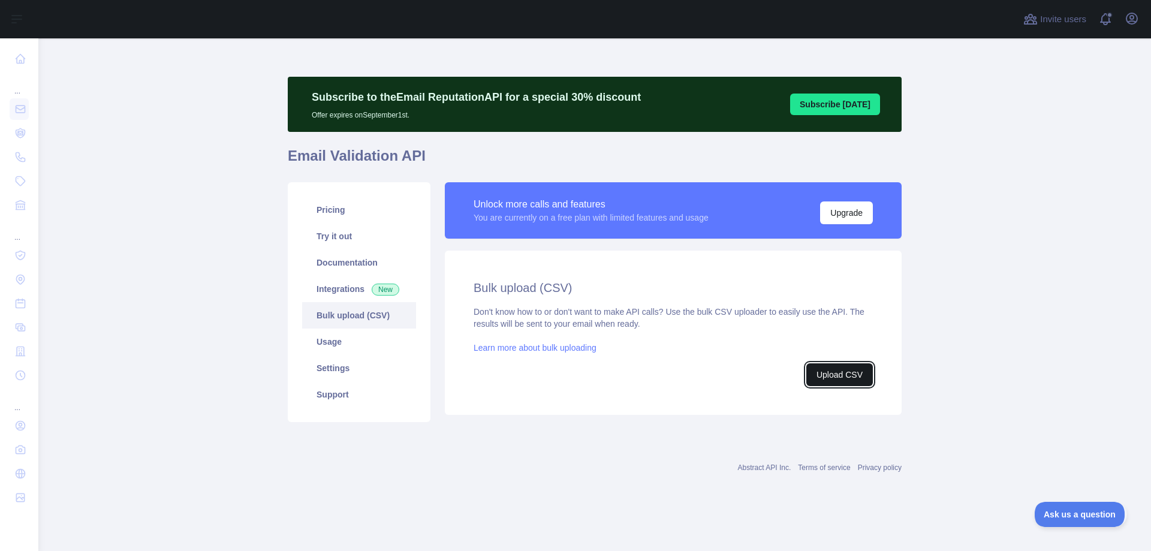
click at [830, 372] on button "Upload CSV" at bounding box center [839, 374] width 67 height 23
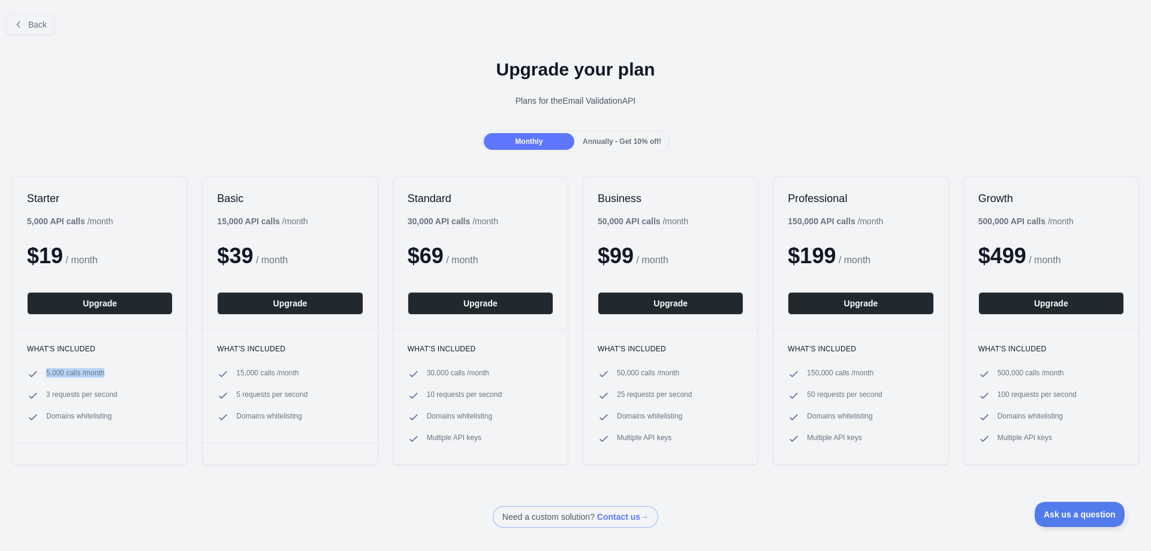
drag, startPoint x: 48, startPoint y: 370, endPoint x: 115, endPoint y: 375, distance: 66.7
click at [115, 375] on li "5,000 calls / month" at bounding box center [100, 374] width 146 height 12
drag, startPoint x: 19, startPoint y: 219, endPoint x: 57, endPoint y: 224, distance: 38.7
click at [57, 224] on div "Starter 5,000 API calls / month $ 19 / month Upgrade" at bounding box center [100, 253] width 174 height 152
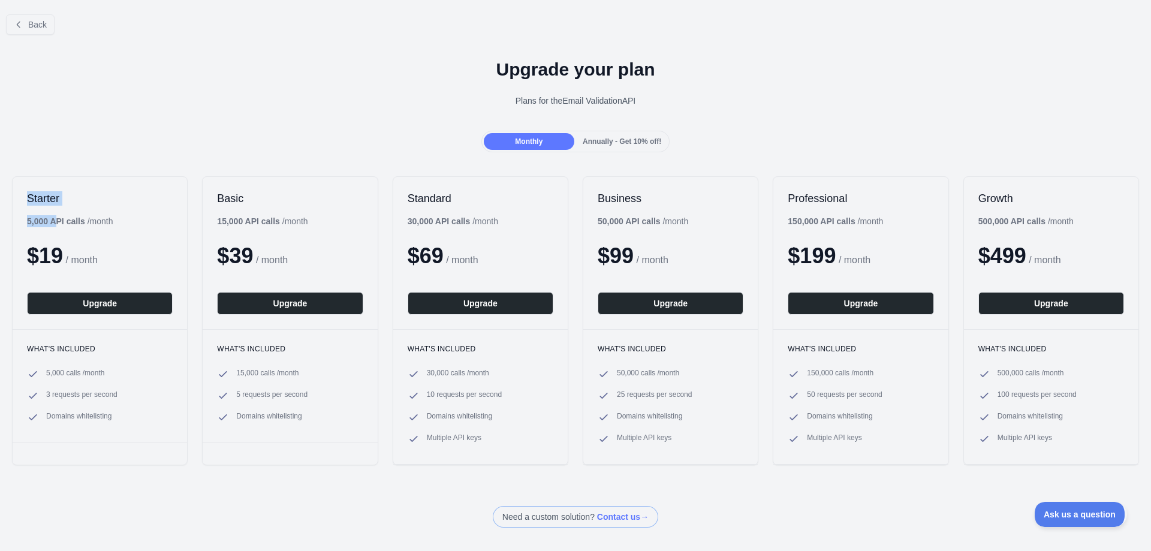
click at [57, 222] on b "5,000 API calls" at bounding box center [56, 221] width 58 height 10
click at [81, 377] on span "5,000 calls / month" at bounding box center [75, 374] width 58 height 12
click at [64, 383] on ul "5,000 calls / month 3 requests per second Domains whitelisting" at bounding box center [100, 395] width 146 height 55
click at [68, 401] on span "3 requests per second" at bounding box center [81, 396] width 71 height 12
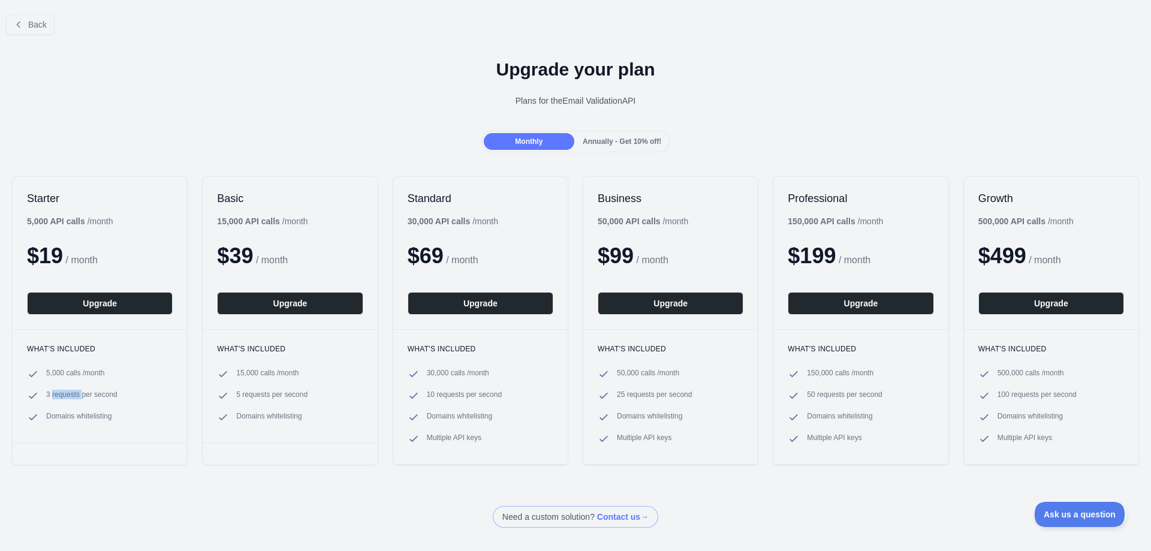
click at [68, 399] on span "3 requests per second" at bounding box center [81, 396] width 71 height 12
drag, startPoint x: 62, startPoint y: 375, endPoint x: 49, endPoint y: 373, distance: 12.8
click at [49, 373] on span "5,000 calls / month" at bounding box center [75, 374] width 58 height 12
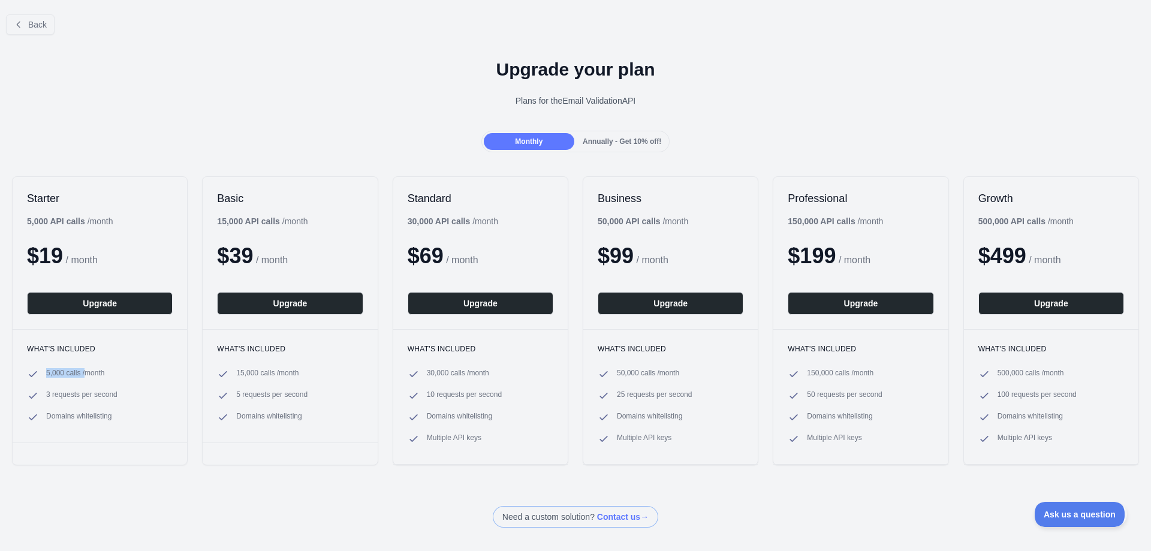
click at [49, 373] on span "5,000 calls / month" at bounding box center [75, 374] width 58 height 12
drag, startPoint x: 254, startPoint y: 375, endPoint x: 238, endPoint y: 375, distance: 15.6
click at [246, 374] on span "15,000 calls / month" at bounding box center [267, 374] width 62 height 12
click at [241, 375] on span "15,000 calls / month" at bounding box center [267, 374] width 62 height 12
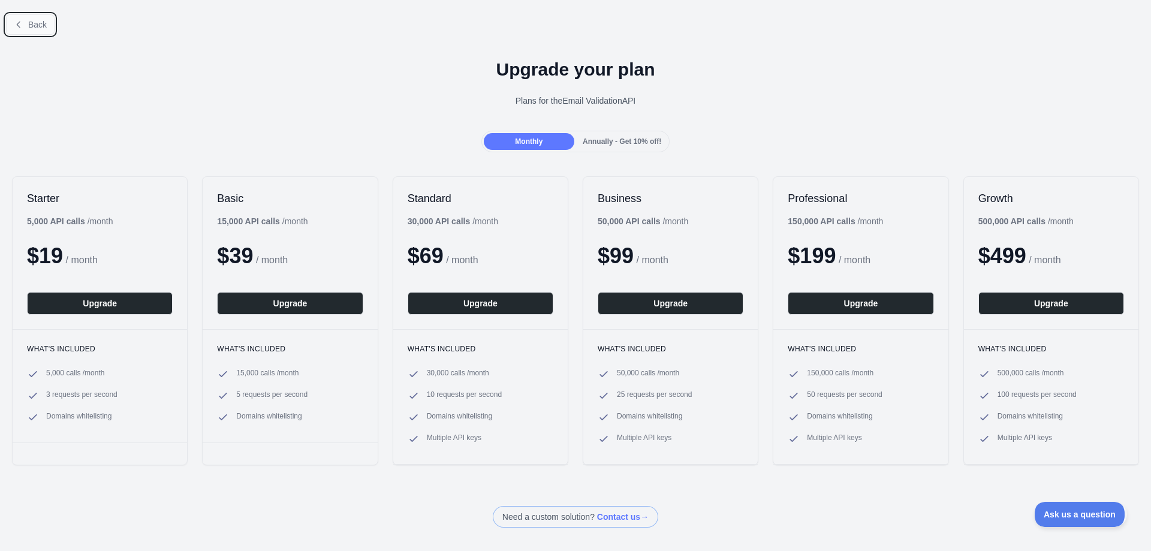
click at [36, 20] on span "Back" at bounding box center [37, 25] width 19 height 10
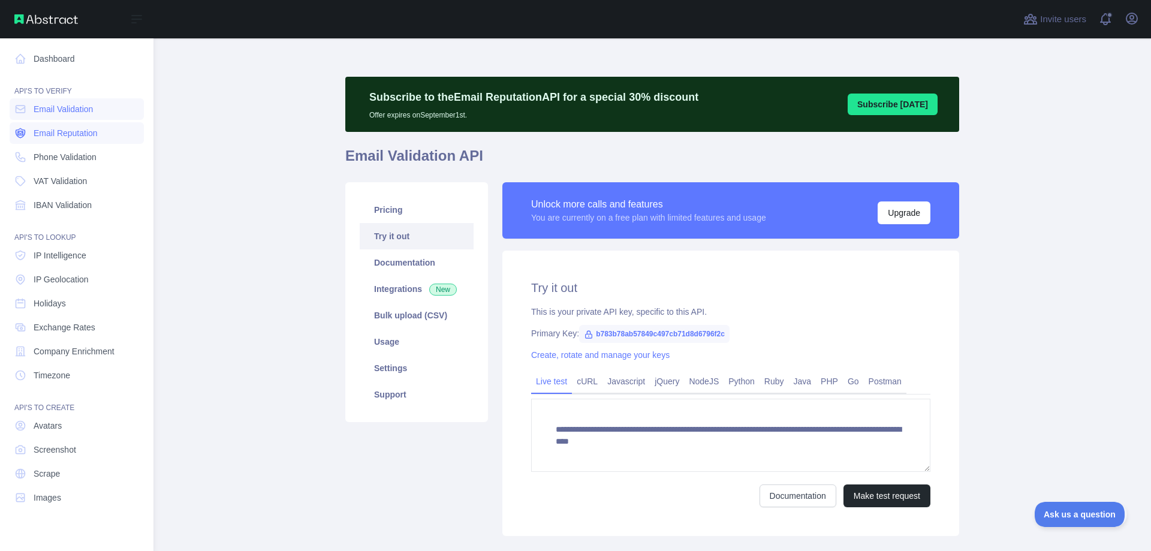
click at [55, 137] on span "Email Reputation" at bounding box center [66, 133] width 64 height 12
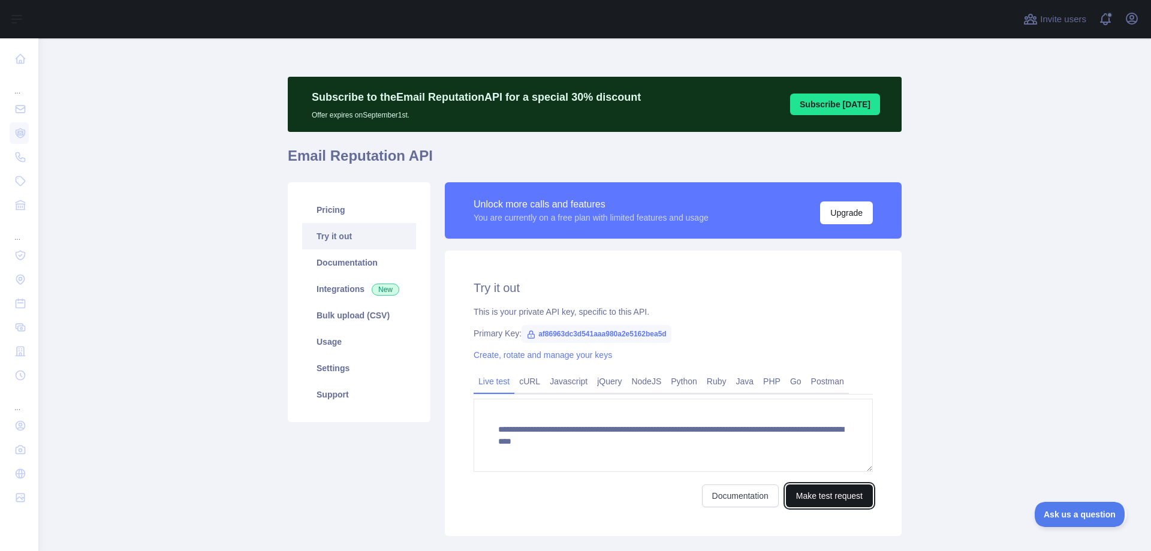
click at [829, 498] on button "Make test request" at bounding box center [829, 495] width 87 height 23
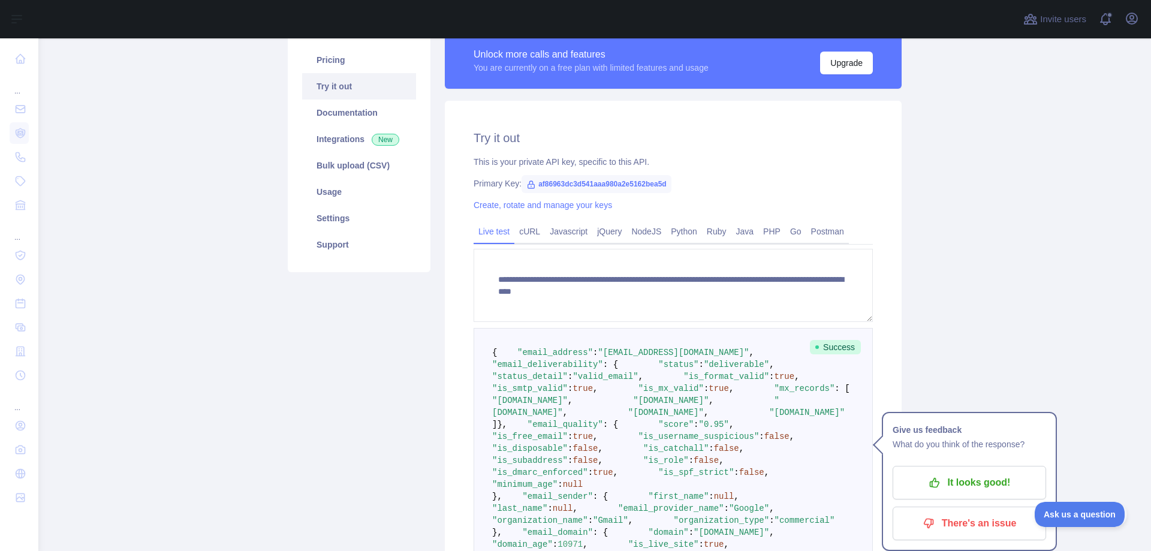
scroll to position [151, 0]
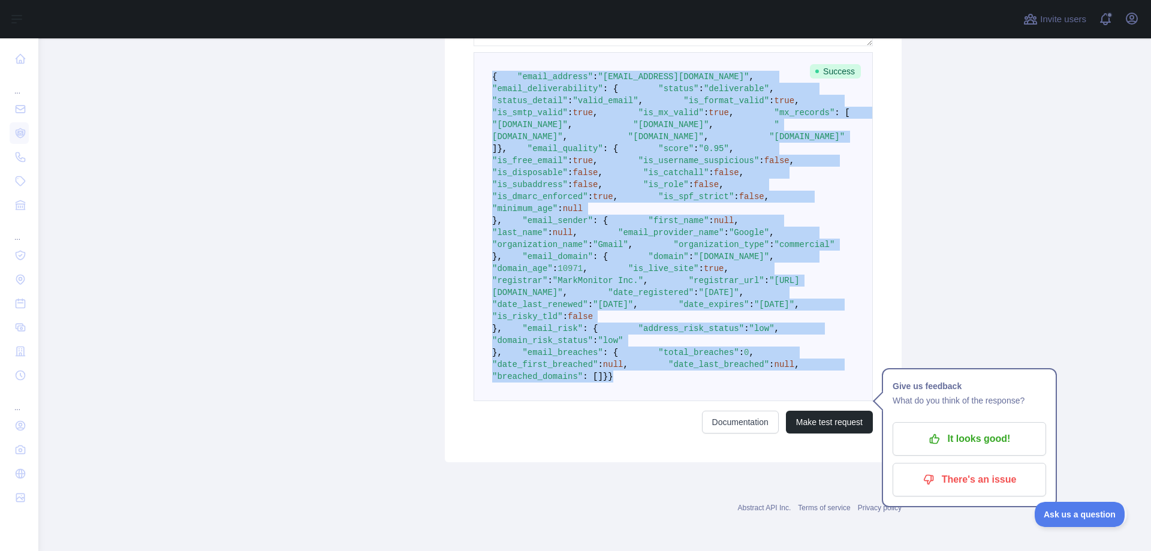
drag, startPoint x: 489, startPoint y: 335, endPoint x: 661, endPoint y: 437, distance: 200.0
click at [661, 401] on pre "{ "email_address" : "[EMAIL_ADDRESS][DOMAIN_NAME]" , "email_deliverability" : {…" at bounding box center [673, 226] width 399 height 349
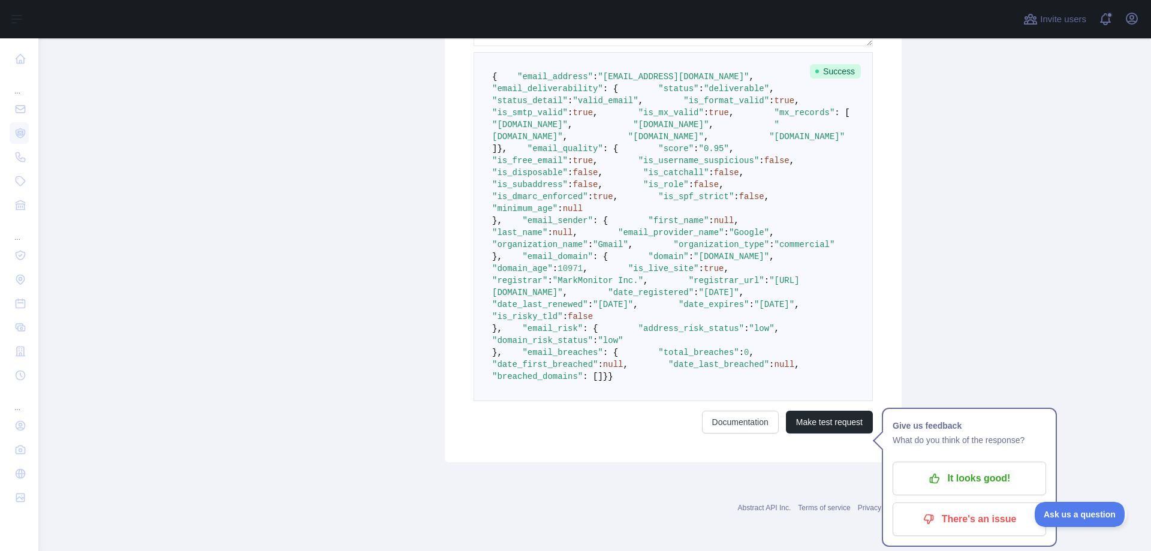
drag, startPoint x: 616, startPoint y: 390, endPoint x: 552, endPoint y: 407, distance: 65.7
click at [552, 401] on pre "{ "email_address" : "[EMAIL_ADDRESS][DOMAIN_NAME]" , "email_deliverability" : {…" at bounding box center [673, 226] width 399 height 349
click at [522, 383] on pre "{ "email_address" : "[EMAIL_ADDRESS][DOMAIN_NAME]" , "email_deliverability" : {…" at bounding box center [673, 226] width 399 height 349
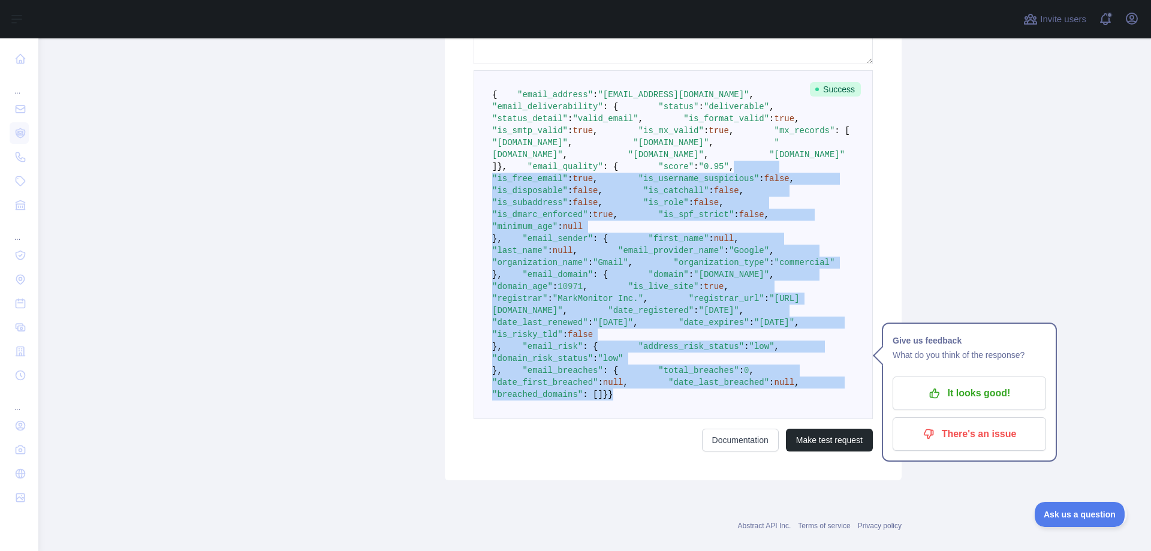
scroll to position [191, 0]
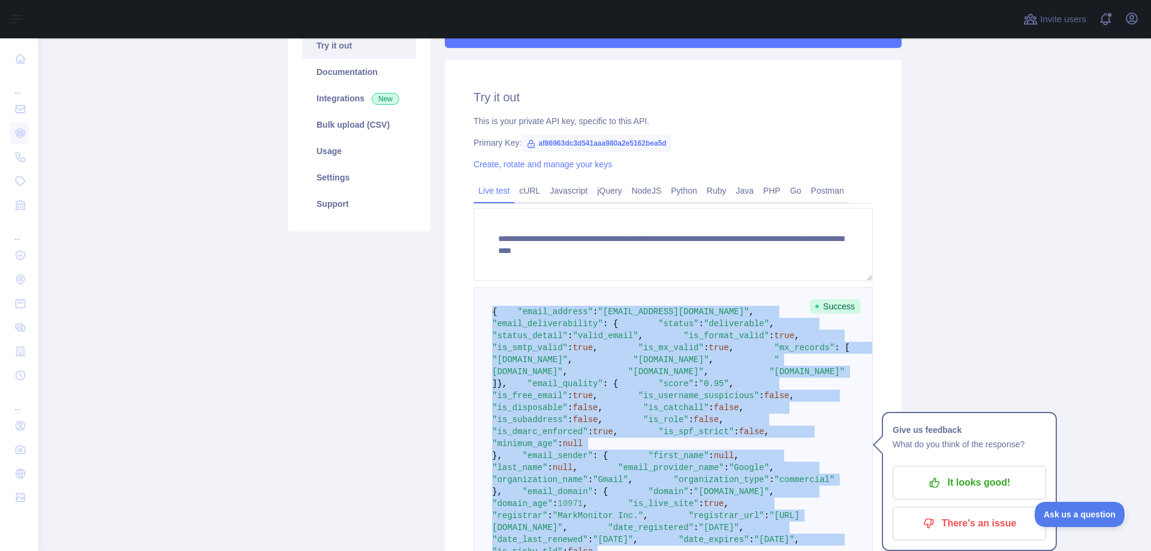
drag, startPoint x: 529, startPoint y: 381, endPoint x: 489, endPoint y: 306, distance: 85.0
click at [489, 306] on pre "{ "email_address" : "[EMAIL_ADDRESS][DOMAIN_NAME]" , "email_deliverability" : {…" at bounding box center [673, 461] width 399 height 349
copy code "{ "email_address" : "[EMAIL_ADDRESS][DOMAIN_NAME]" , "email_deliverability" : {…"
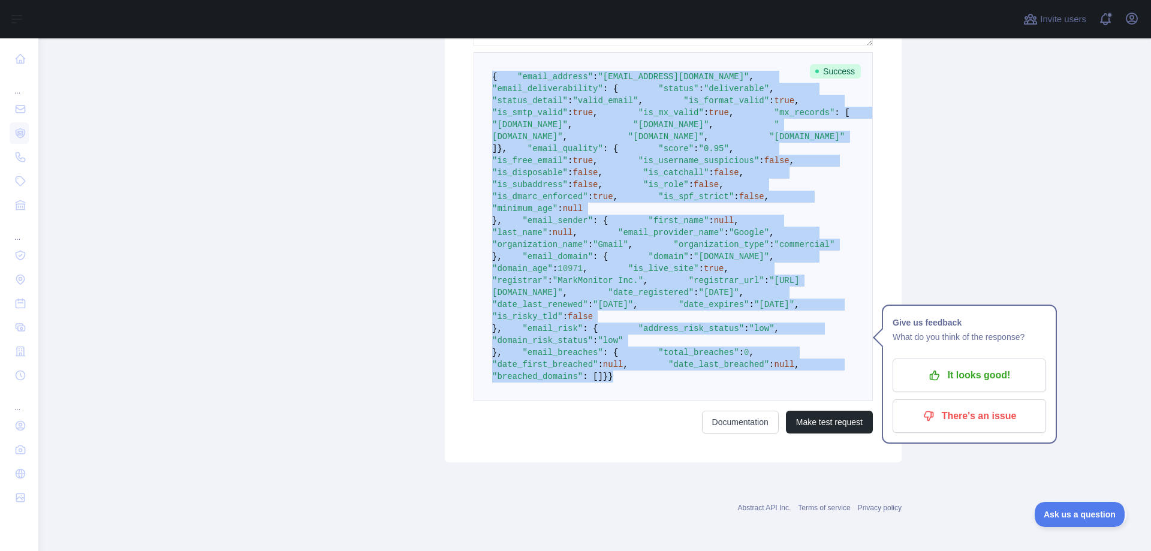
scroll to position [115, 0]
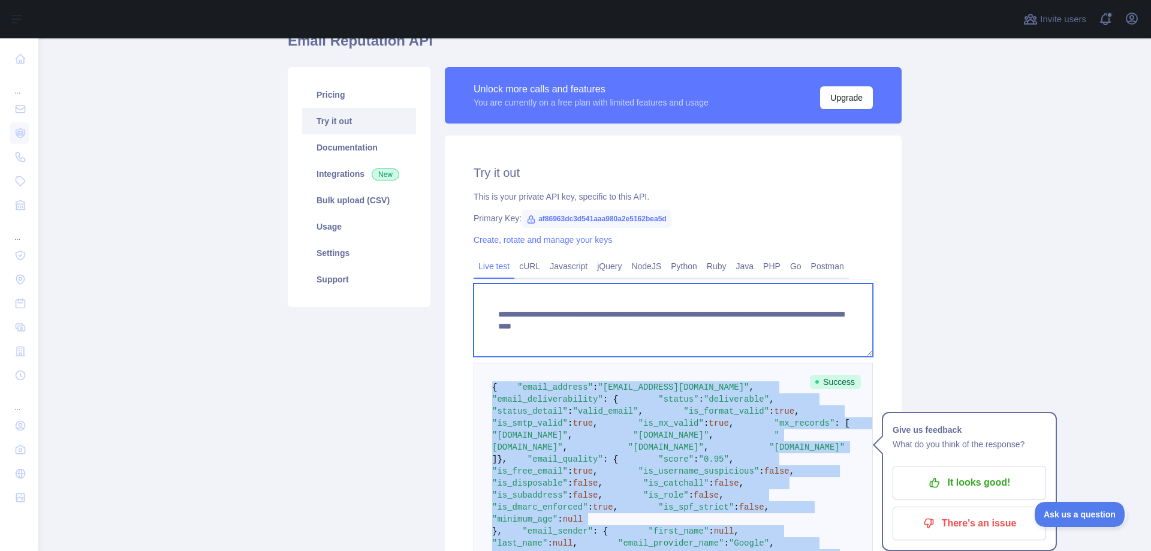
click at [758, 324] on textarea "**********" at bounding box center [673, 320] width 399 height 73
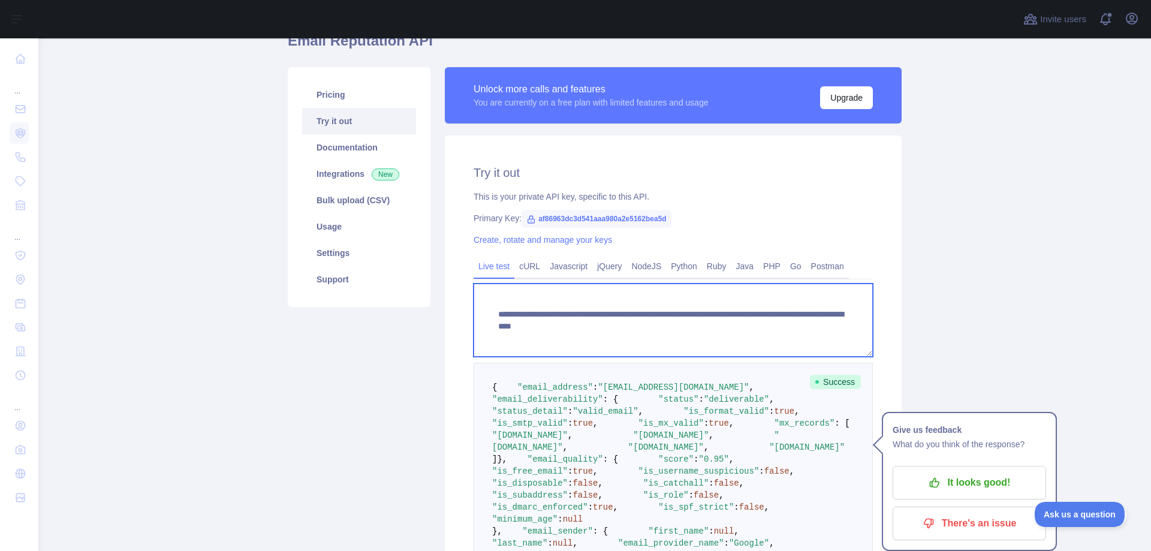
drag, startPoint x: 708, startPoint y: 327, endPoint x: 827, endPoint y: 332, distance: 119.4
click at [827, 332] on textarea "**********" at bounding box center [673, 320] width 399 height 73
paste textarea "**"
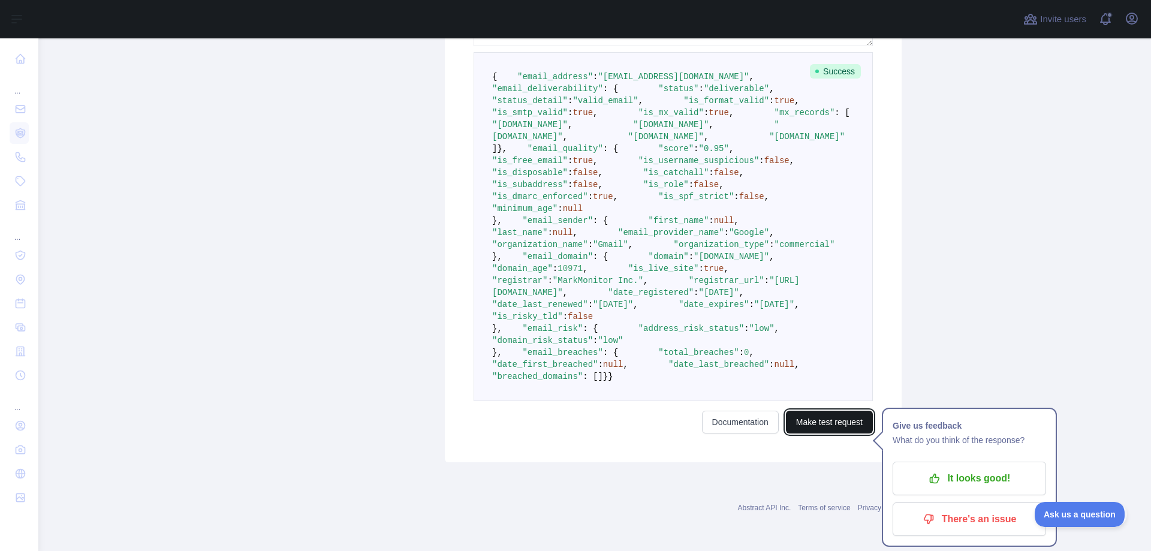
click at [833, 429] on button "Make test request" at bounding box center [829, 422] width 87 height 23
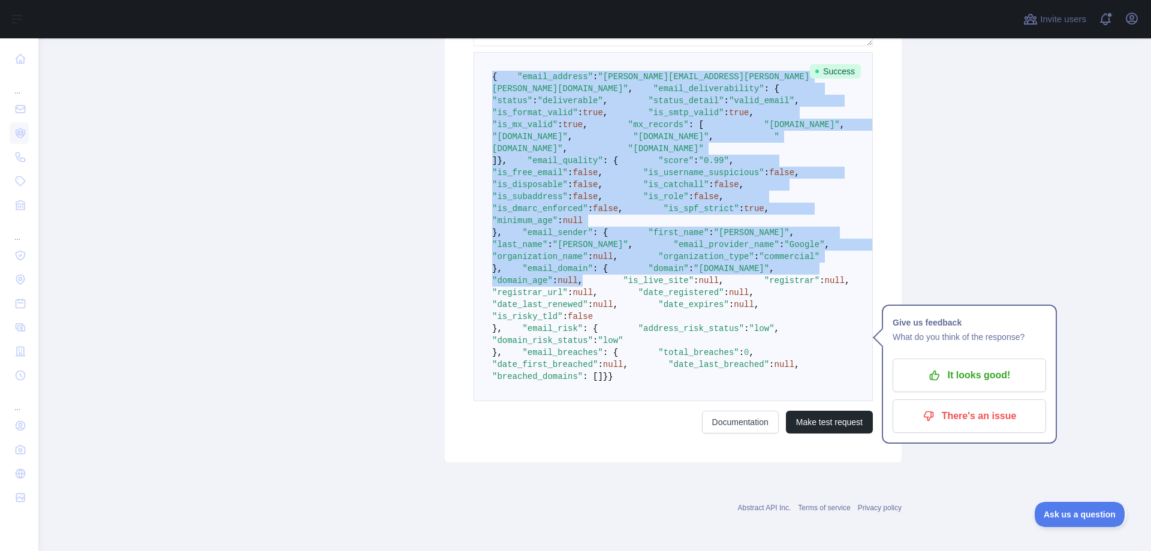
scroll to position [728, 0]
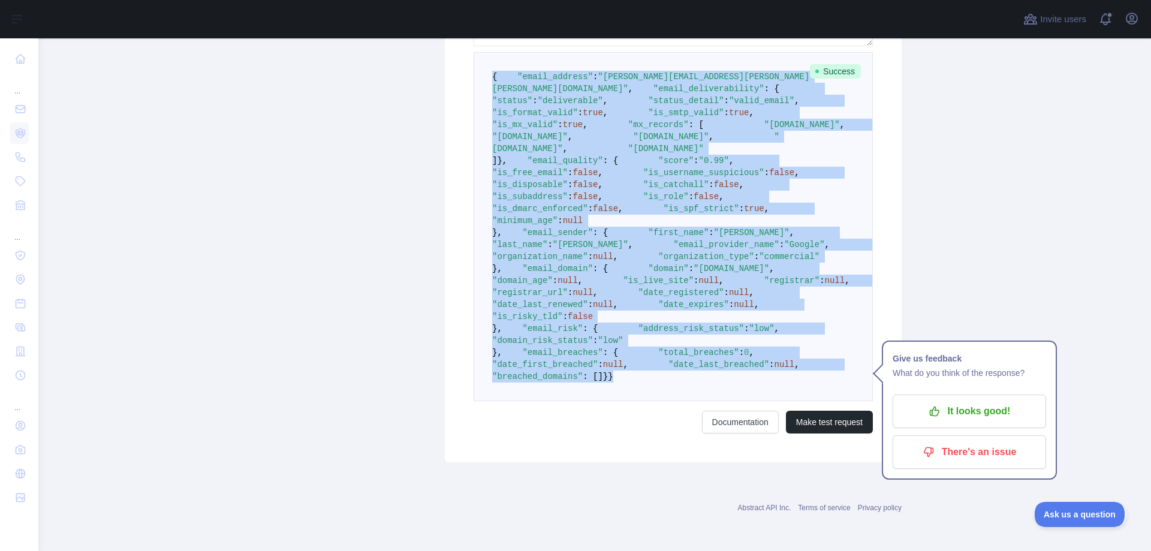
drag, startPoint x: 484, startPoint y: 221, endPoint x: 573, endPoint y: 449, distance: 244.3
click at [573, 401] on pre "{ "email_address" : "[PERSON_NAME][EMAIL_ADDRESS][PERSON_NAME][PERSON_NAME][DOM…" at bounding box center [673, 226] width 399 height 349
copy code "{ "email_address" : "[PERSON_NAME][EMAIL_ADDRESS][PERSON_NAME][PERSON_NAME][DOM…"
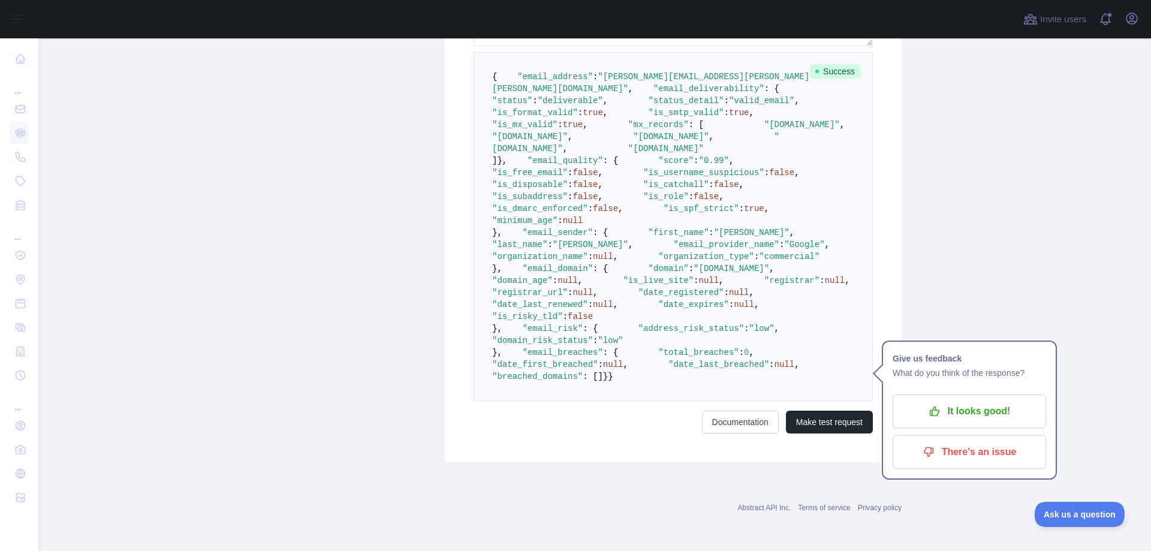
click at [943, 272] on main "**********" at bounding box center [594, 294] width 1113 height 513
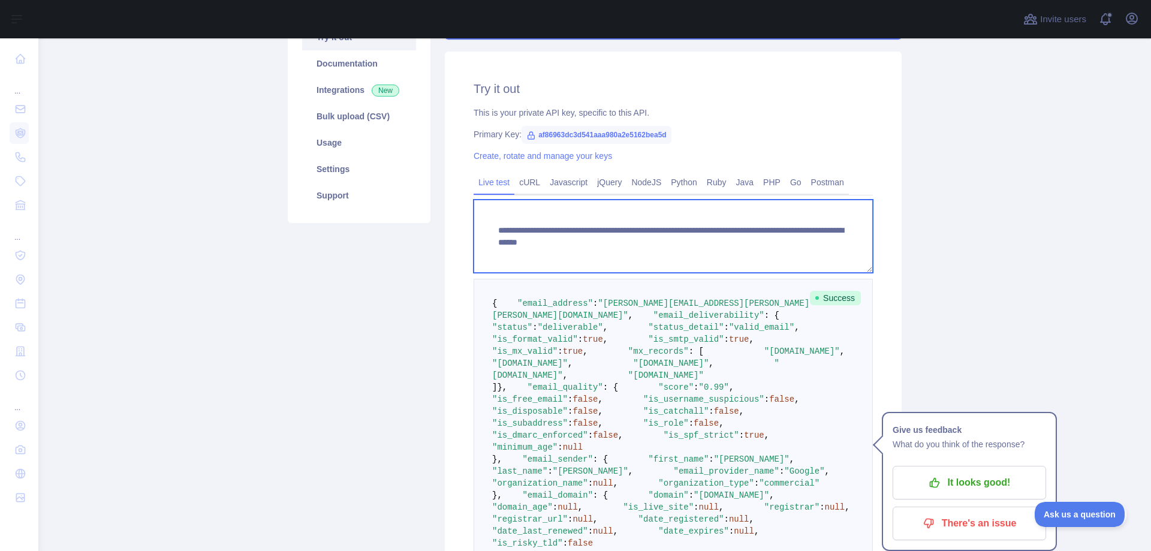
drag, startPoint x: 706, startPoint y: 243, endPoint x: 850, endPoint y: 252, distance: 144.1
click at [850, 252] on textarea "**********" at bounding box center [673, 236] width 399 height 73
paste textarea
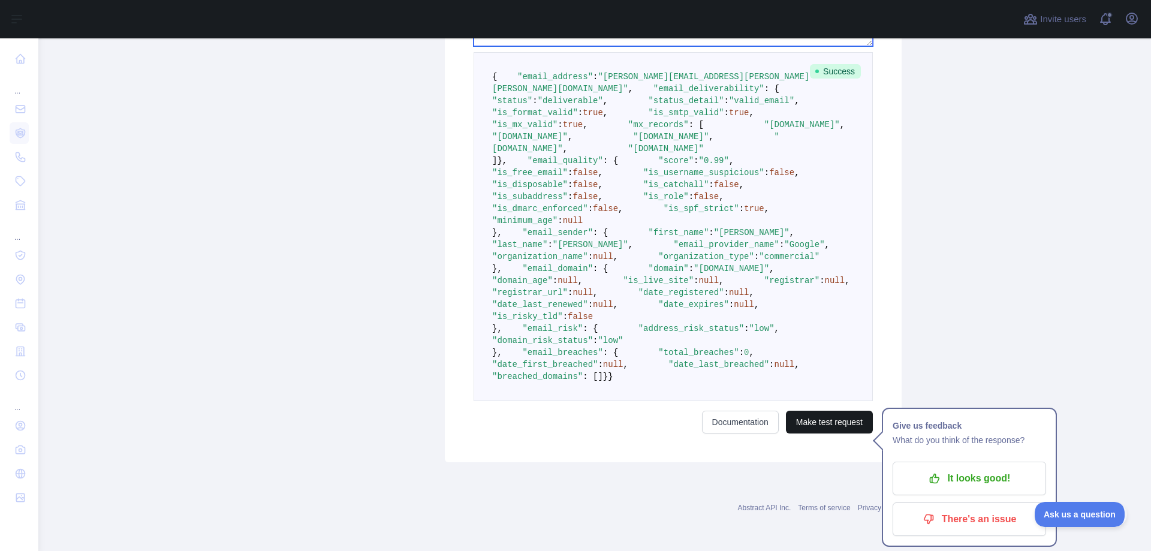
type textarea "**********"
click at [859, 421] on button "Make test request" at bounding box center [829, 422] width 87 height 23
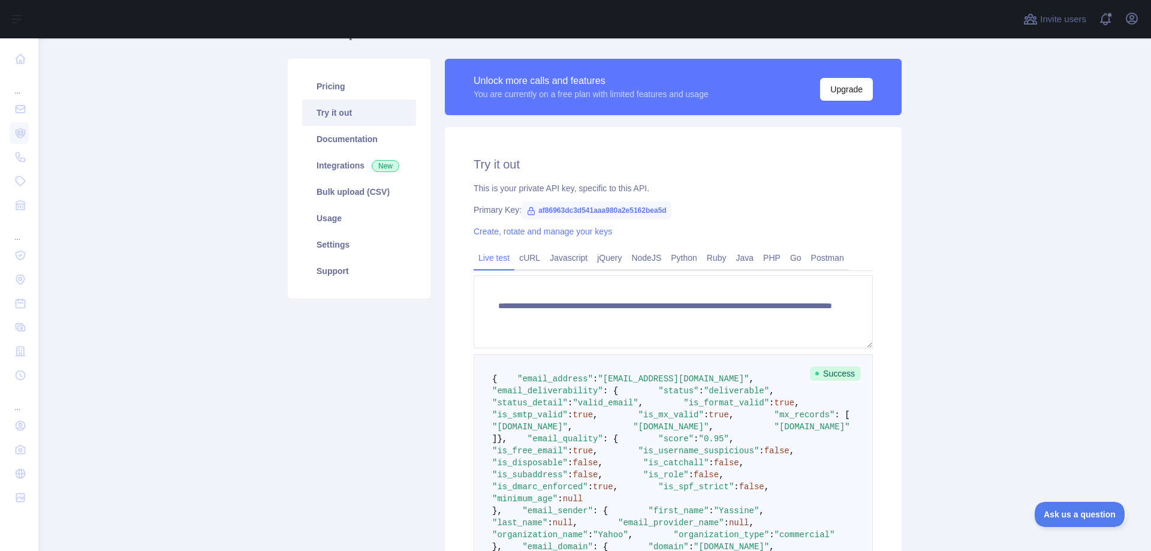
scroll to position [350, 0]
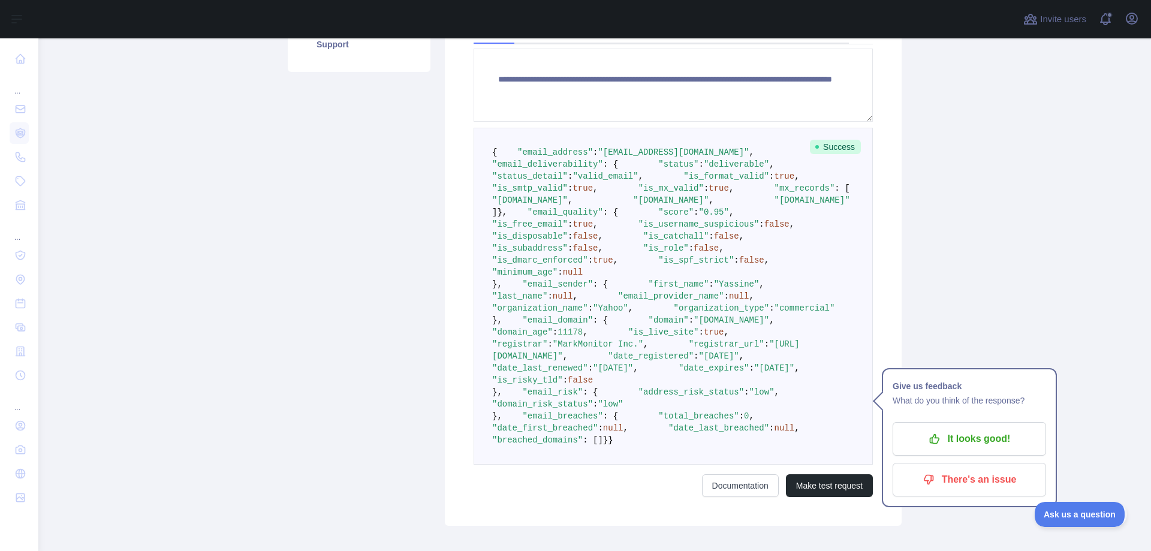
click at [492, 148] on span "{" at bounding box center [494, 152] width 5 height 10
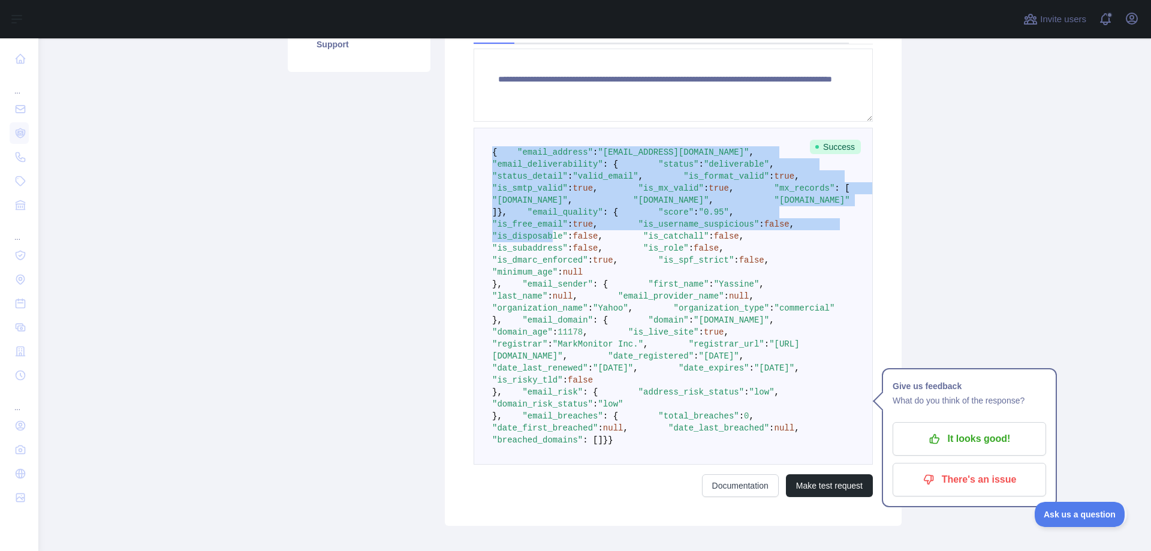
drag, startPoint x: 488, startPoint y: 148, endPoint x: 586, endPoint y: 362, distance: 235.5
click at [586, 362] on pre "{ "email_address" : "[EMAIL_ADDRESS][DOMAIN_NAME]" , "email_deliverability" : {…" at bounding box center [673, 296] width 399 height 337
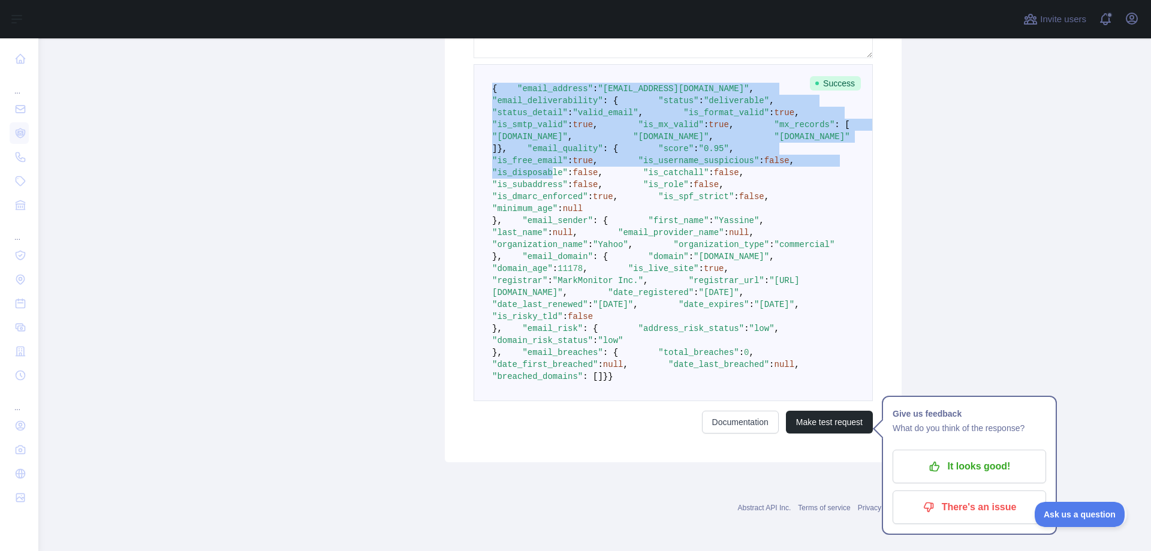
scroll to position [771, 0]
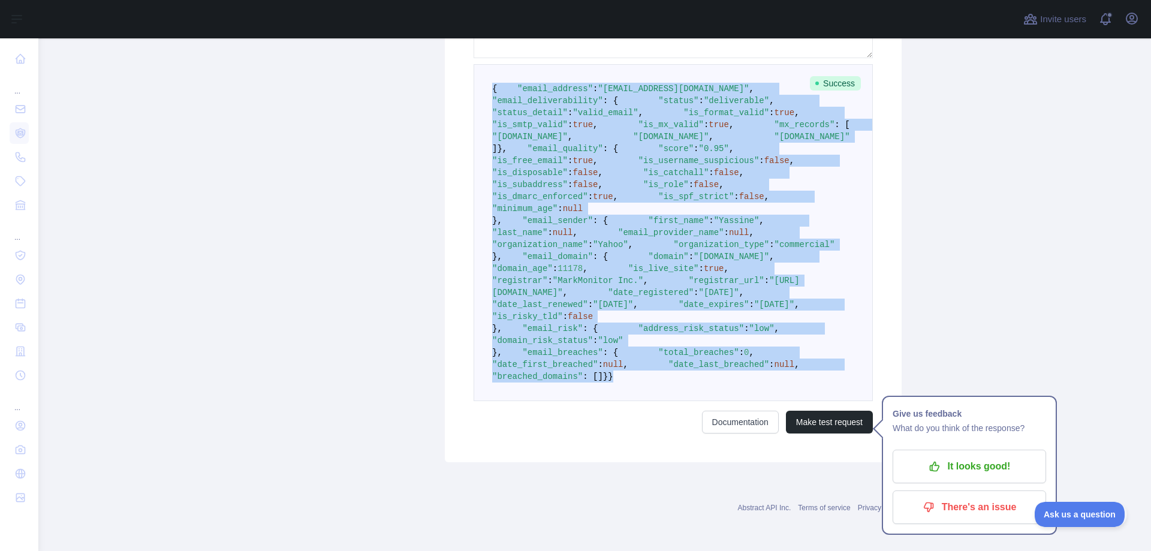
click at [556, 380] on pre "{ "email_address" : "[EMAIL_ADDRESS][DOMAIN_NAME]" , "email_deliverability" : {…" at bounding box center [673, 232] width 399 height 337
copy code "{ "email_address" : "[EMAIL_ADDRESS][DOMAIN_NAME]" , "email_deliverability" : {…"
